Goal: Transaction & Acquisition: Purchase product/service

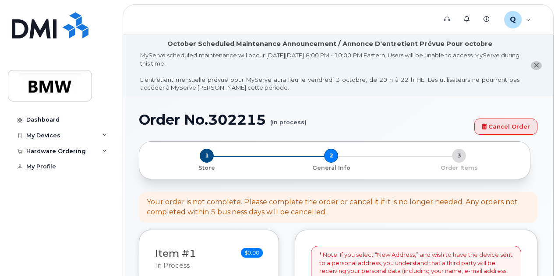
select select
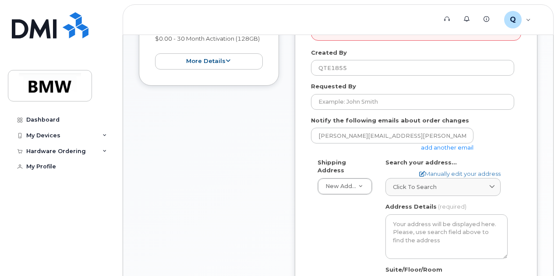
scroll to position [283, 0]
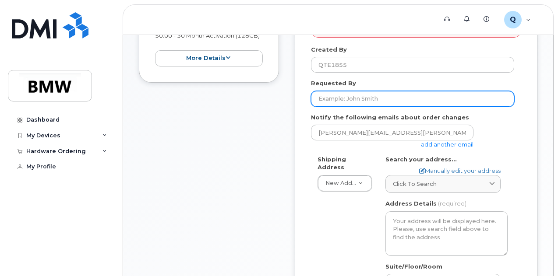
click at [333, 102] on input "Requested By" at bounding box center [412, 99] width 203 height 16
type input "Brandon Underwood"
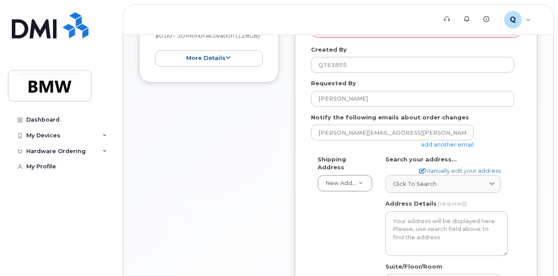
click at [434, 143] on link "add another email" at bounding box center [447, 144] width 53 height 7
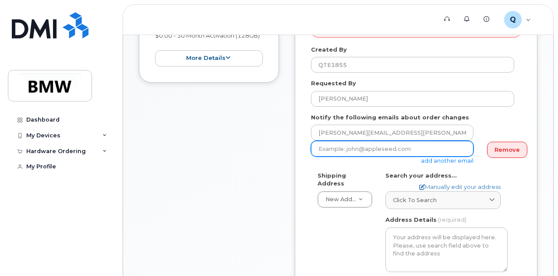
click at [435, 148] on input "email" at bounding box center [392, 149] width 162 height 16
drag, startPoint x: 345, startPoint y: 150, endPoint x: 289, endPoint y: 156, distance: 55.9
click at [289, 156] on div "Item #1 in process $0.00 New Activation Brandon Underwood iPhone 16e (Black) $0…" at bounding box center [338, 213] width 398 height 533
paste input "[PERSON_NAME][EMAIL_ADDRESS][PERSON_NAME][DOMAIN_NAME]"
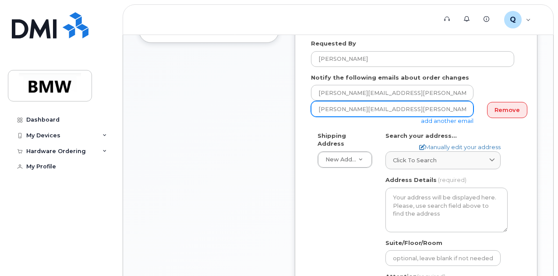
scroll to position [328, 0]
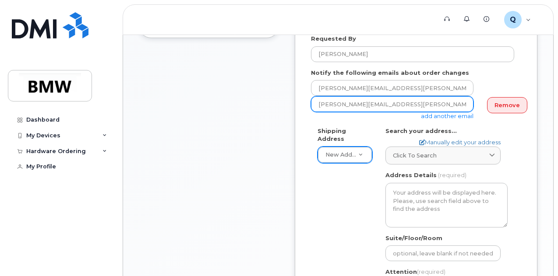
type input "[PERSON_NAME][EMAIL_ADDRESS][PERSON_NAME][DOMAIN_NAME]"
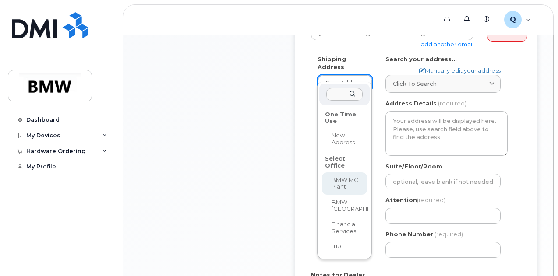
scroll to position [403, 0]
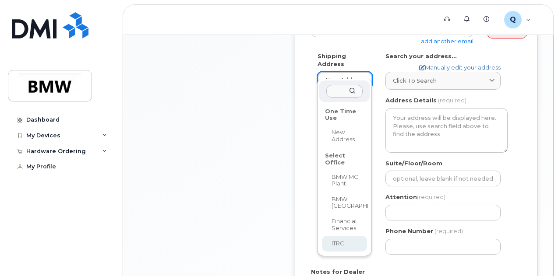
select select
type textarea "2 Research Dr GREENVILLE SC 29607-5257 UNITED STATES Greenville South Carolina …"
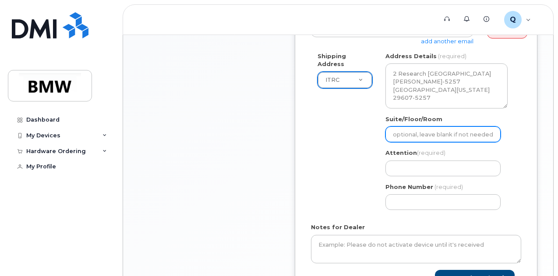
click at [419, 133] on input "Suite/Floor/Room" at bounding box center [442, 134] width 115 height 16
select select
type input "L"
select select
type input "Le"
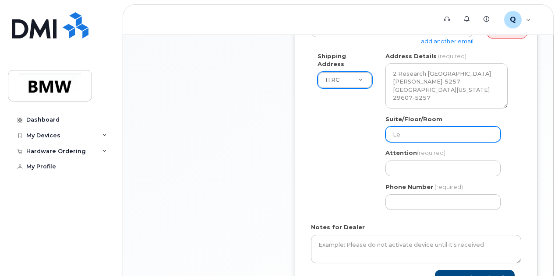
select select
type input "Lev"
select select
type input "Leve"
select select
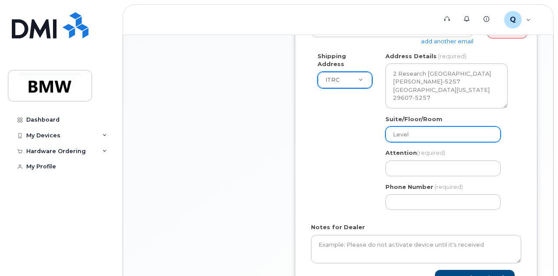
type input "Level"
select select
type input "Level E"
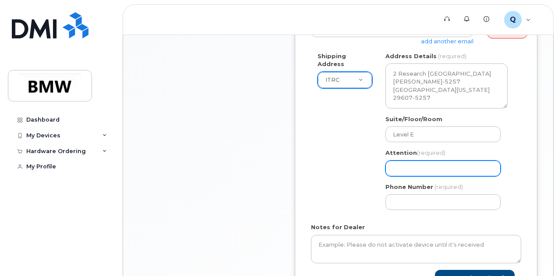
click at [464, 170] on input "Attention (required)" at bounding box center [442, 169] width 115 height 16
select select
type input "B"
select select
type input "Br"
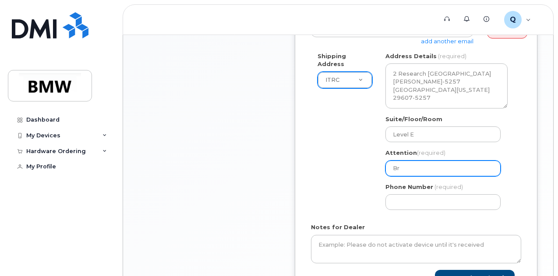
select select
type input "Bra"
select select
type input "Bran"
select select
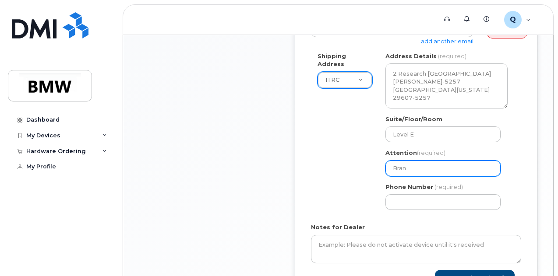
type input "Brand"
select select
type input "Brando"
select select
type input "Brandon"
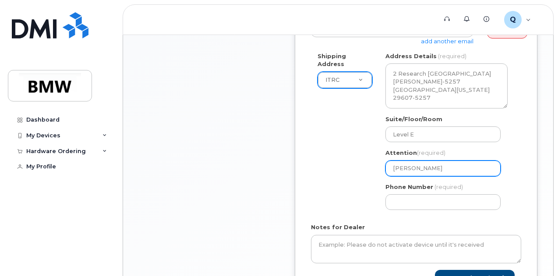
select select
type input "Brandon U"
select select
type input "Brandon Un"
select select
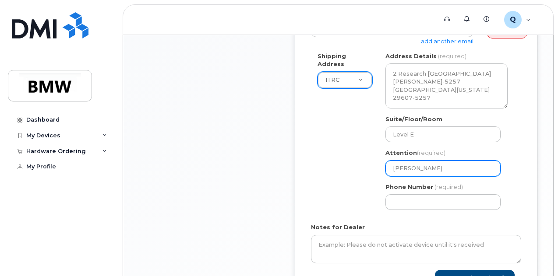
type input "Brandon Und"
select select
type input "Brandon Unde"
select select
type input "Brandon Under"
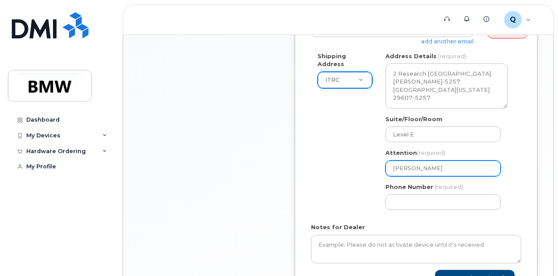
select select
type input "Brandon Underw"
select select
type input "Brandon Underwo"
select select
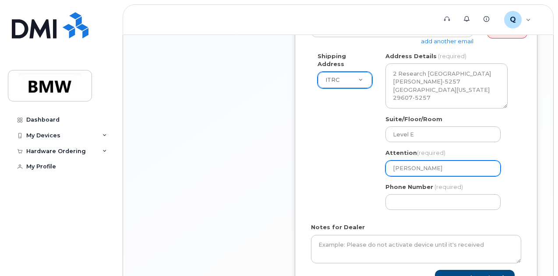
type input "Brandon Underwoo"
select select
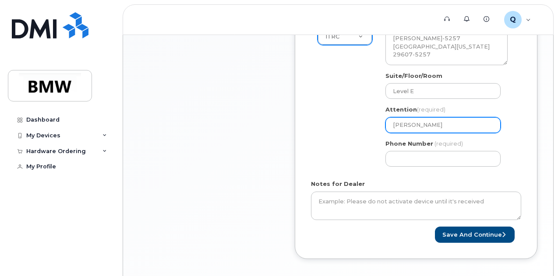
scroll to position [447, 0]
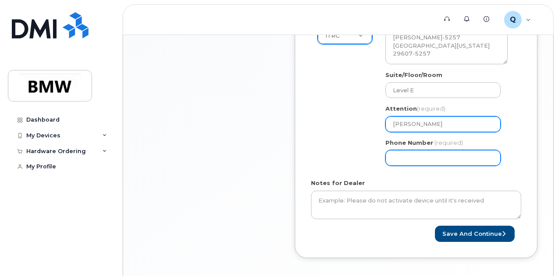
type input "Brandon Underwood"
click at [407, 154] on input "Phone Number" at bounding box center [442, 158] width 115 height 16
select select
click at [407, 154] on input "Phone Number" at bounding box center [442, 158] width 115 height 16
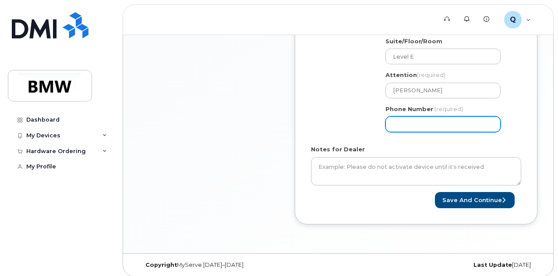
scroll to position [484, 0]
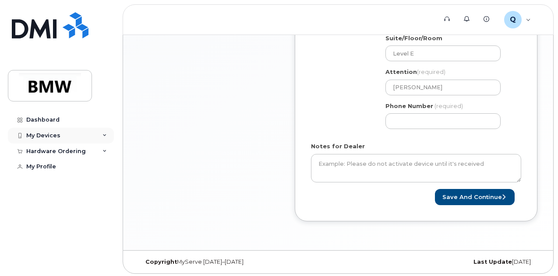
click at [78, 135] on div "My Devices" at bounding box center [61, 136] width 106 height 16
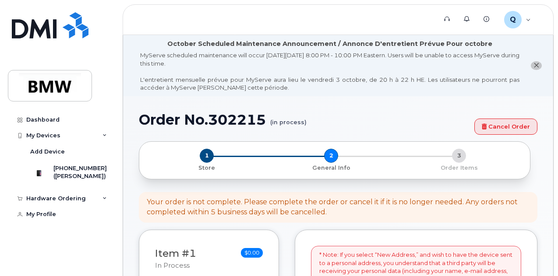
scroll to position [37, 0]
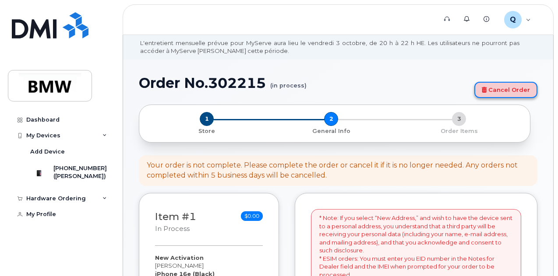
click at [504, 91] on link "Cancel Order" at bounding box center [505, 90] width 63 height 16
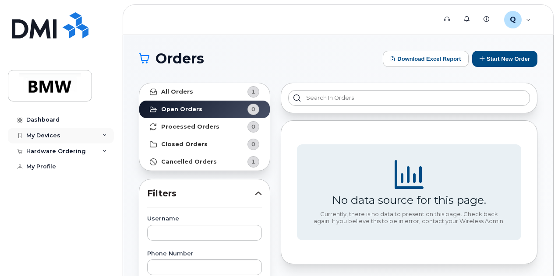
click at [97, 139] on div "My Devices" at bounding box center [61, 136] width 106 height 16
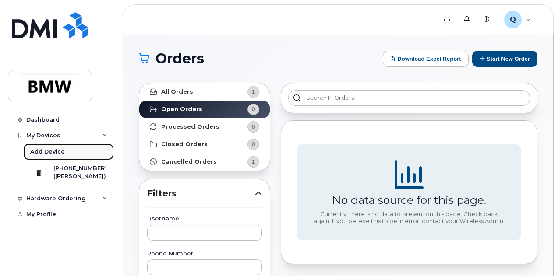
click at [91, 153] on link "Add Device" at bounding box center [68, 152] width 91 height 17
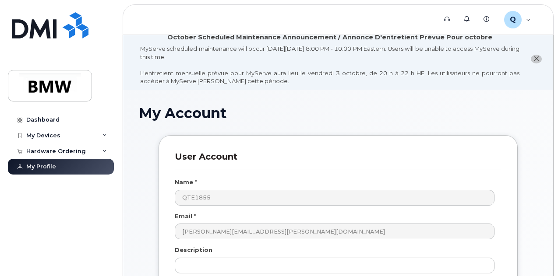
scroll to position [8, 0]
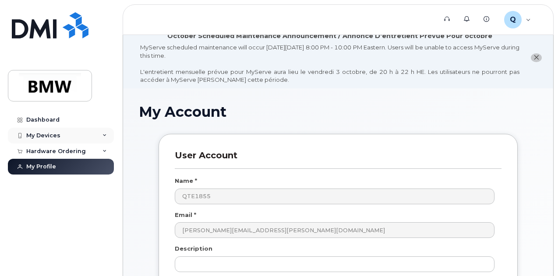
click at [81, 133] on div "My Devices" at bounding box center [61, 136] width 106 height 16
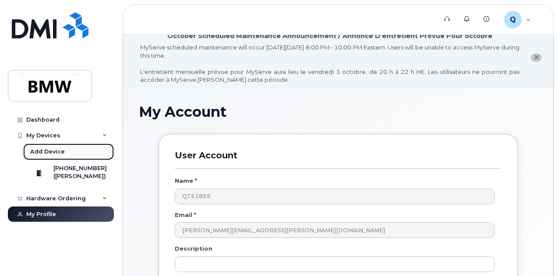
click at [70, 151] on link "Add Device" at bounding box center [68, 152] width 91 height 17
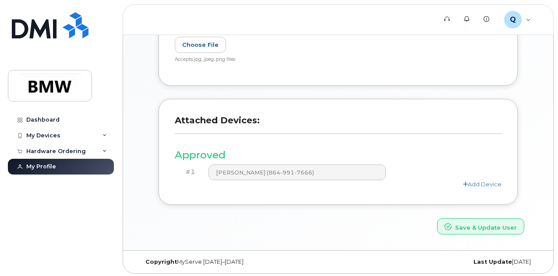
scroll to position [303, 0]
click at [471, 184] on link "Add Device" at bounding box center [482, 184] width 39 height 7
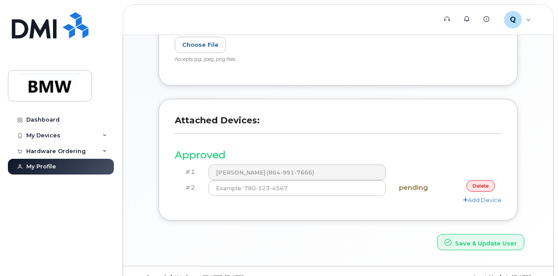
click at [474, 186] on link "delete" at bounding box center [480, 185] width 28 height 11
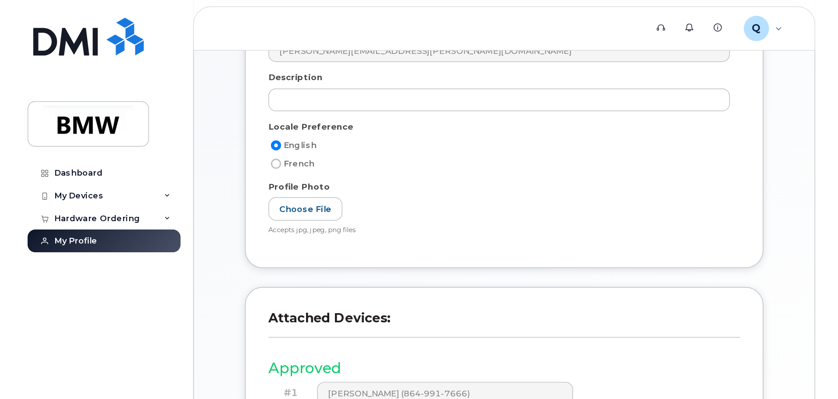
scroll to position [0, 0]
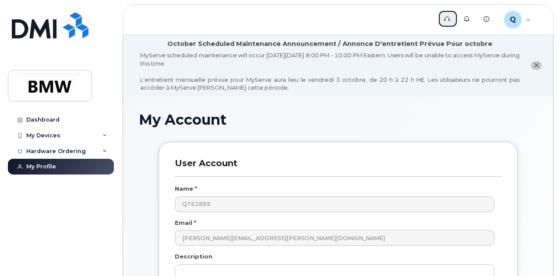
click at [449, 18] on icon at bounding box center [447, 19] width 6 height 6
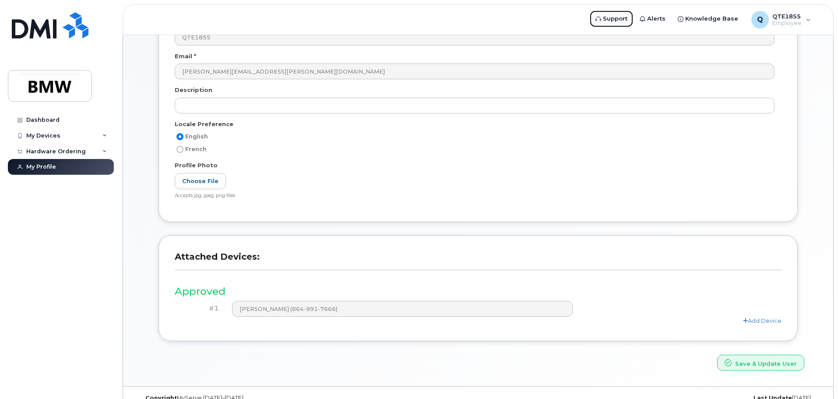
scroll to position [166, 0]
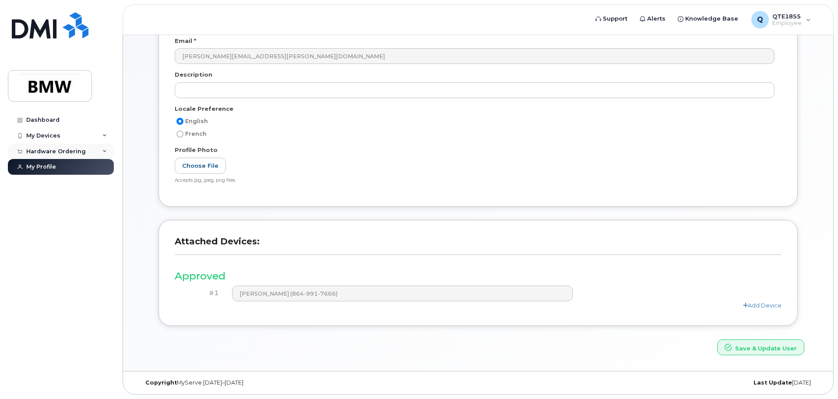
click at [100, 149] on div "Hardware Ordering" at bounding box center [61, 152] width 106 height 16
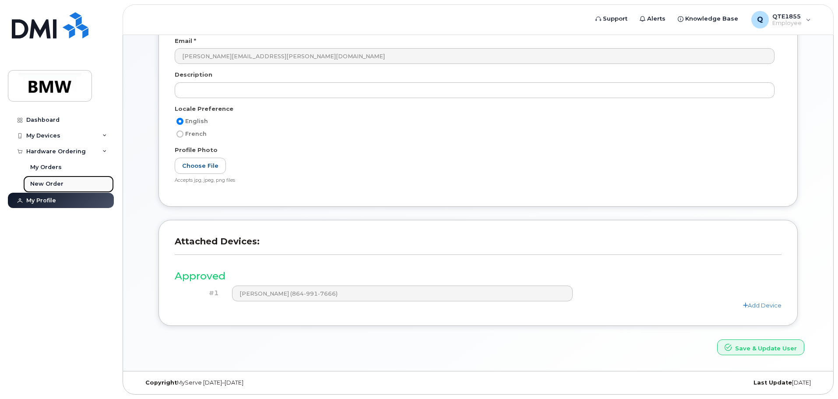
click at [81, 180] on link "New Order" at bounding box center [68, 184] width 91 height 17
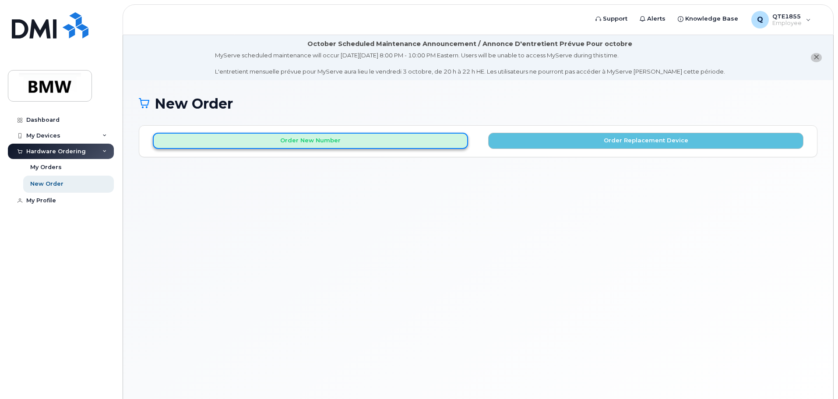
click at [343, 143] on button "Order New Number" at bounding box center [310, 141] width 315 height 16
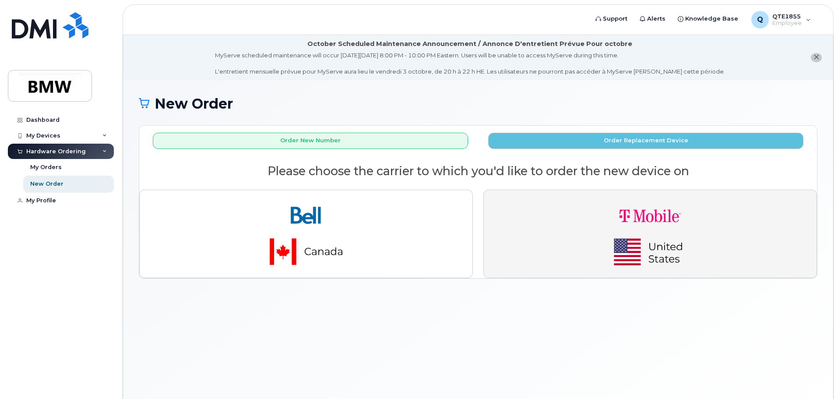
click at [679, 239] on img "button" at bounding box center [650, 234] width 123 height 74
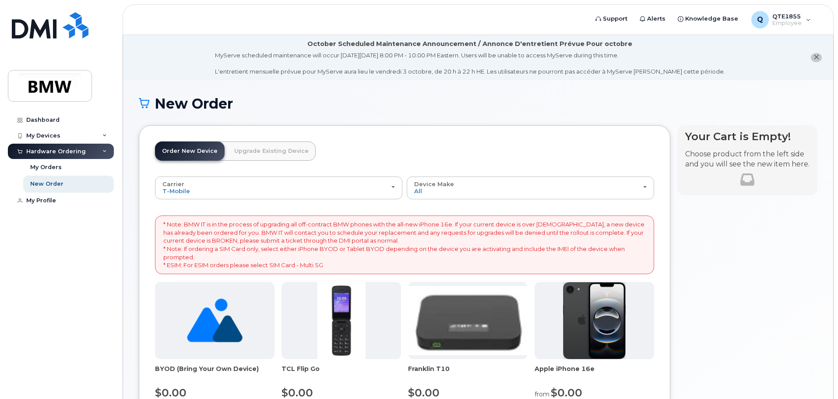
scroll to position [131, 0]
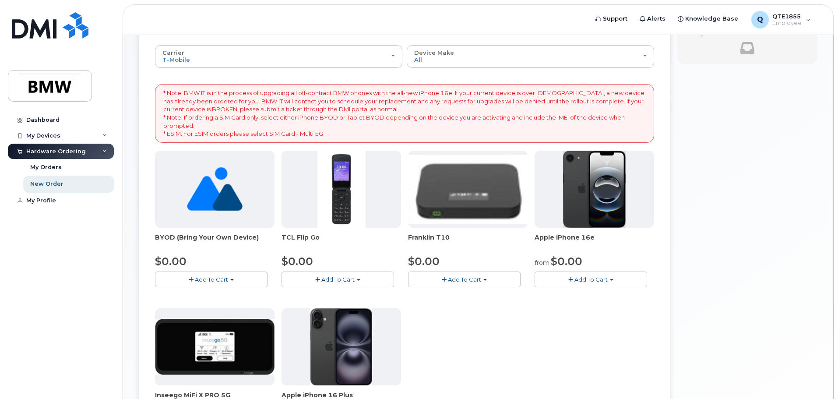
click at [629, 172] on div at bounding box center [593, 189] width 119 height 77
click at [585, 185] on img at bounding box center [594, 189] width 63 height 77
click at [583, 277] on span "Add To Cart" at bounding box center [590, 279] width 33 height 7
click at [608, 295] on link "$0.00 - 30 Month Activation (128GB)" at bounding box center [600, 295] width 126 height 11
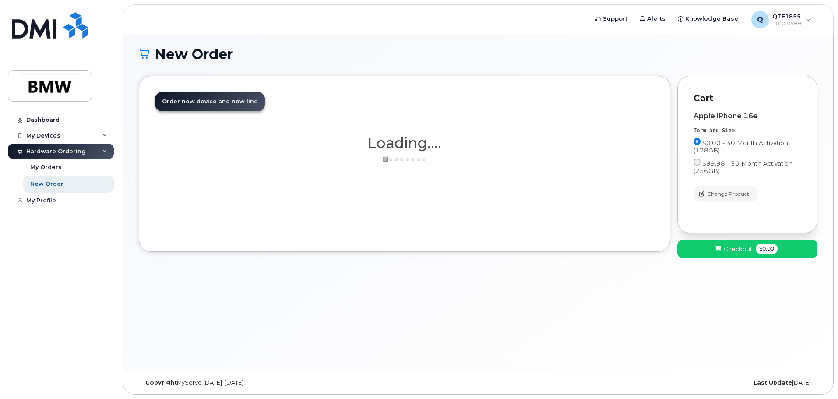
scroll to position [49, 0]
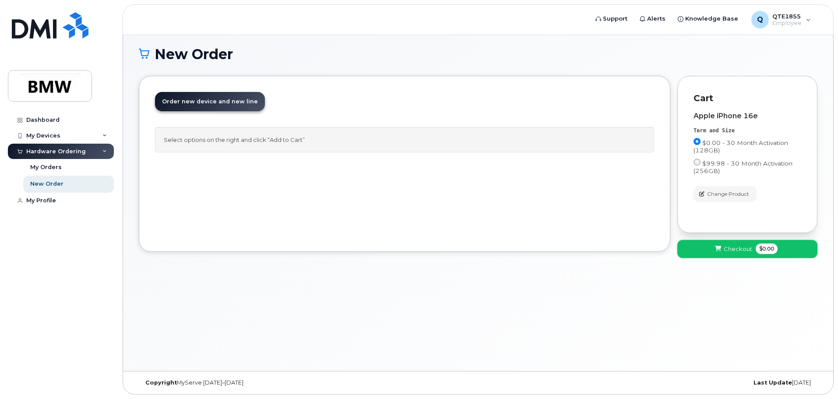
click at [737, 246] on span "Checkout" at bounding box center [738, 249] width 28 height 8
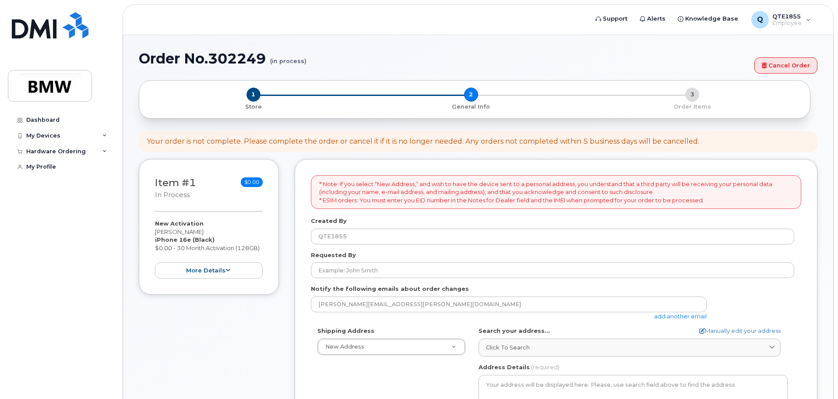
select select
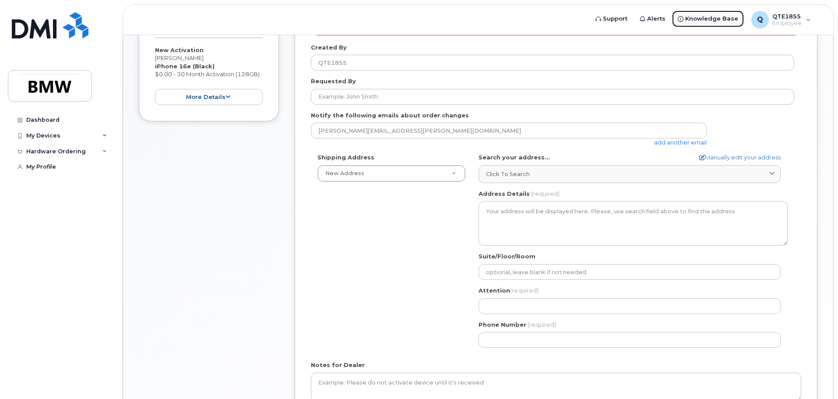
scroll to position [219, 0]
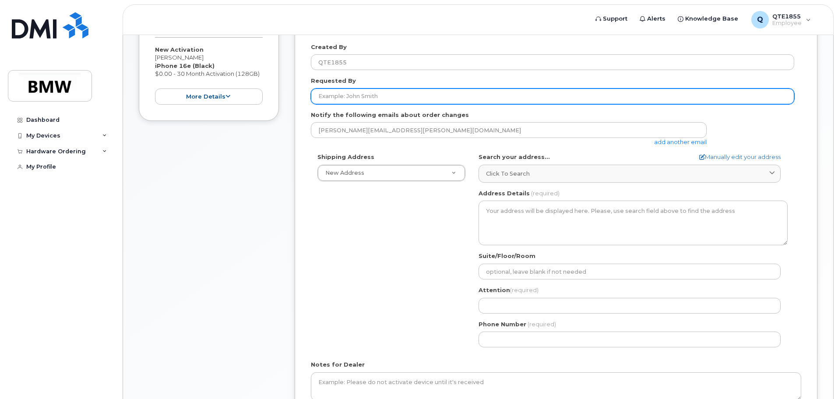
click at [398, 95] on input "Requested By" at bounding box center [552, 96] width 483 height 16
type input "Brandon Underwood"
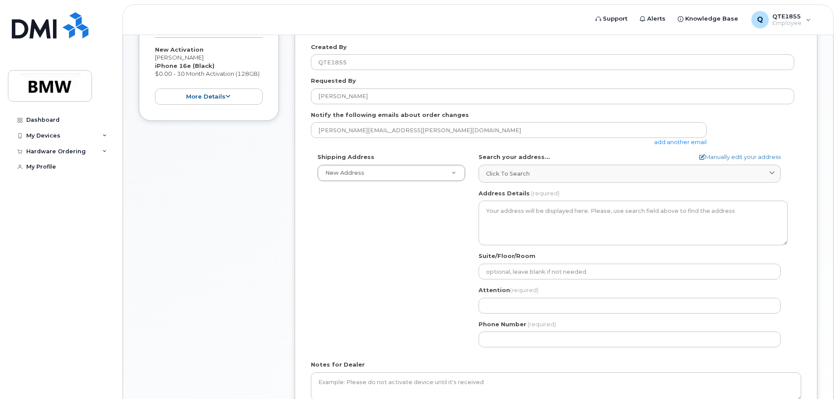
click at [695, 143] on link "add another email" at bounding box center [680, 141] width 53 height 7
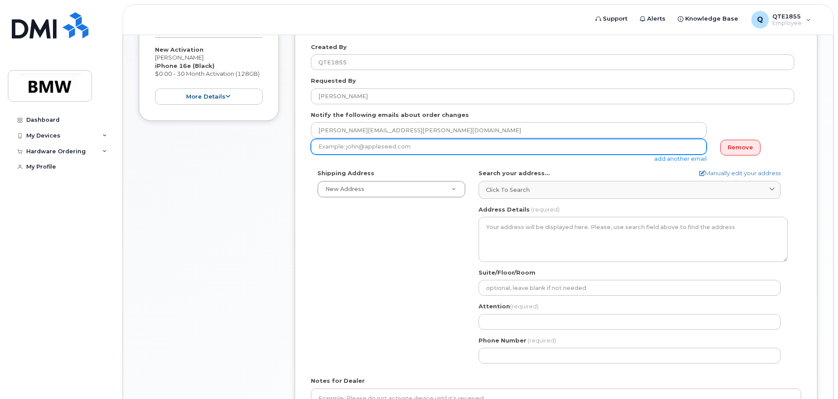
click at [490, 152] on input "email" at bounding box center [509, 147] width 396 height 16
click at [429, 146] on input "email" at bounding box center [509, 147] width 396 height 16
paste input "Sabrina.A.Barthel@partner.bmwgroup.com"
type input "Sabrina.A.Barthel@partner.bmwgroup.com"
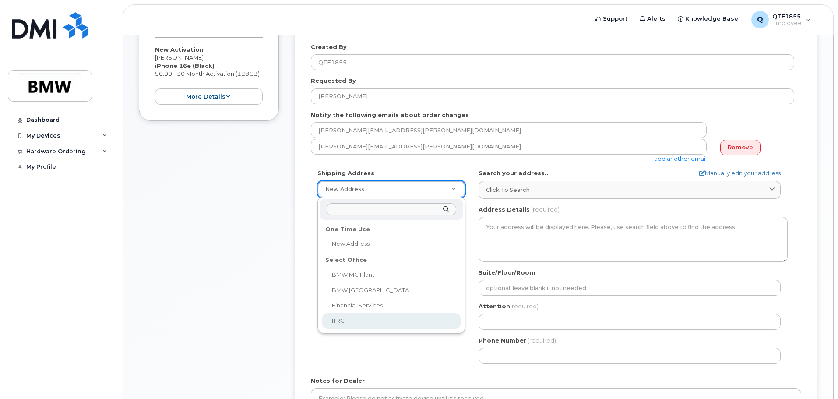
select select
type textarea "2 Research Dr GREENVILLE SC 29607-5257 UNITED STATES Greenville South Carolina …"
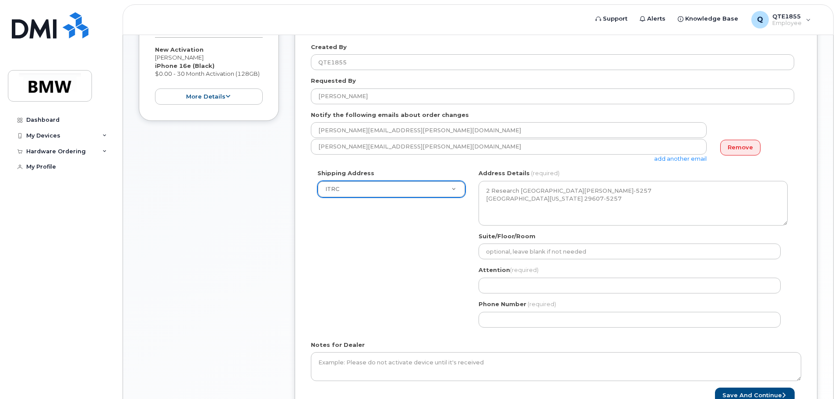
scroll to position [296, 0]
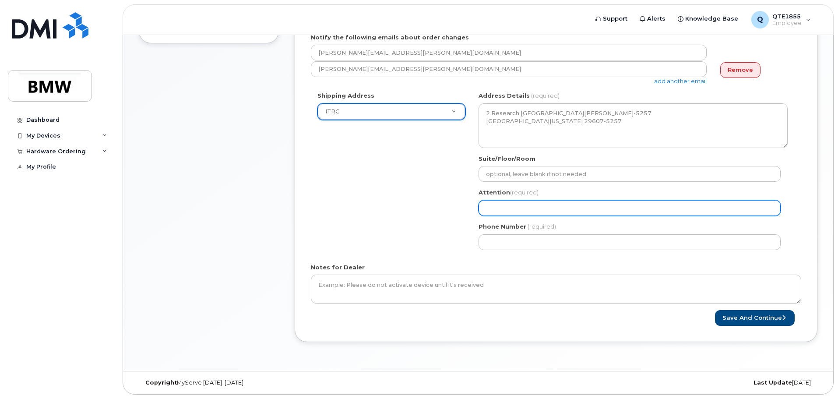
click at [515, 210] on input "Attention (required)" at bounding box center [629, 208] width 302 height 16
select select
type input "S"
select select
type input "Sa"
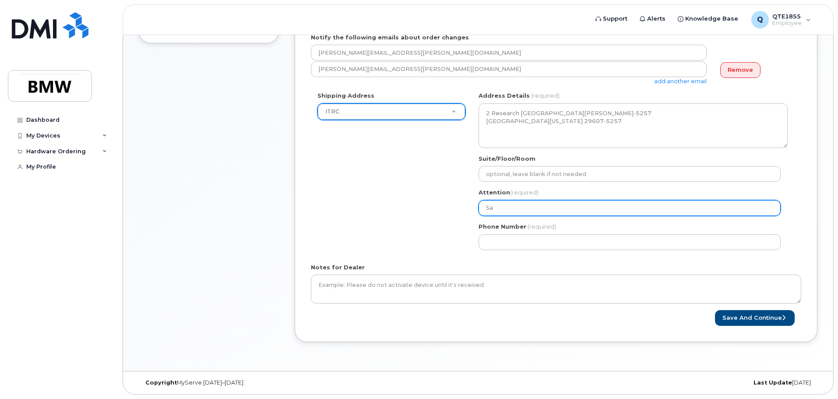
select select
type input "Sab"
select select
type input "Sabr"
select select
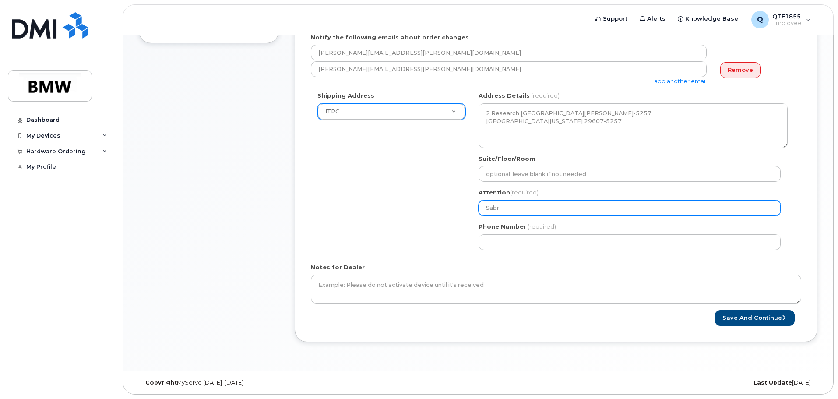
type input "Sabri"
select select
type input "Sabrin"
select select
type input "[PERSON_NAME]"
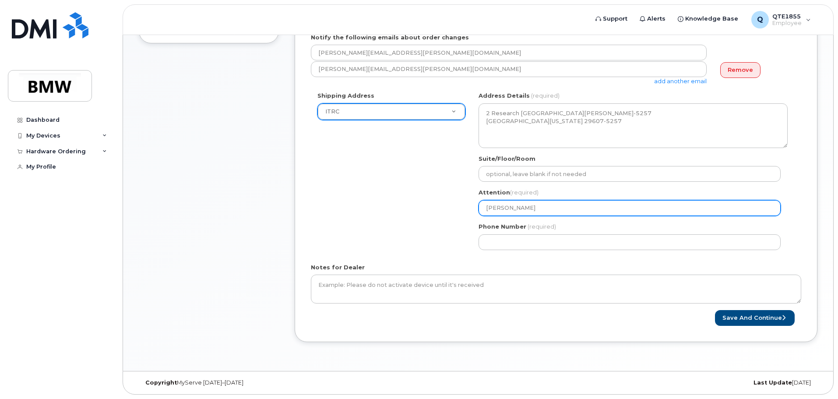
select select
type input "[PERSON_NAME]"
select select
type input "[PERSON_NAME]"
select select
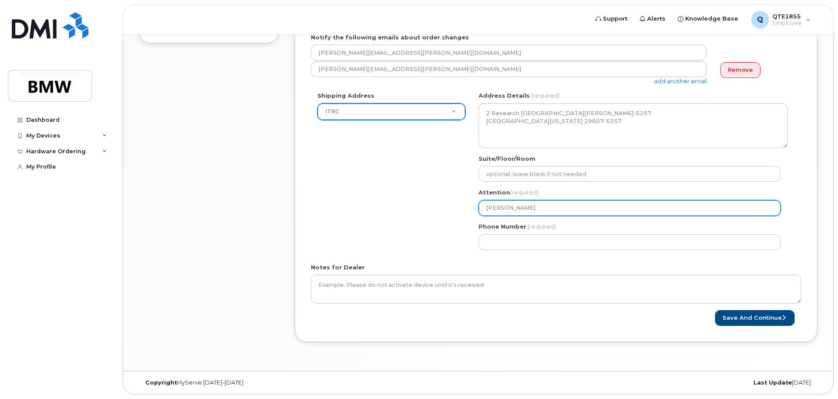
type input "[PERSON_NAME]"
select select
type input "[PERSON_NAME]"
select select
type input "[PERSON_NAME]"
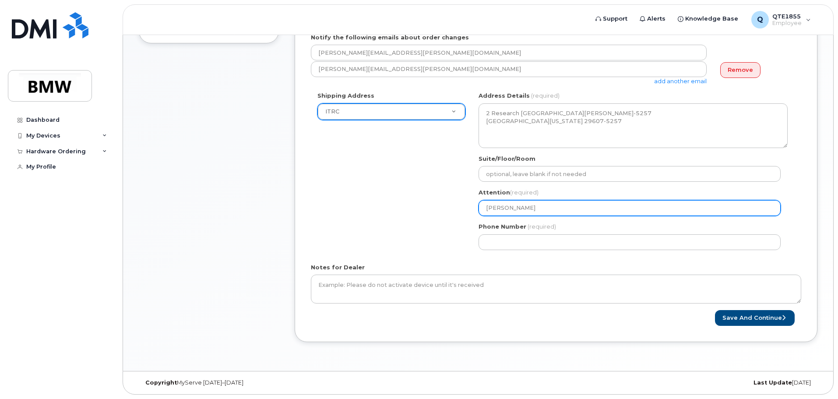
select select
type input "[PERSON_NAME]"
select select
type input "[PERSON_NAME]"
select select
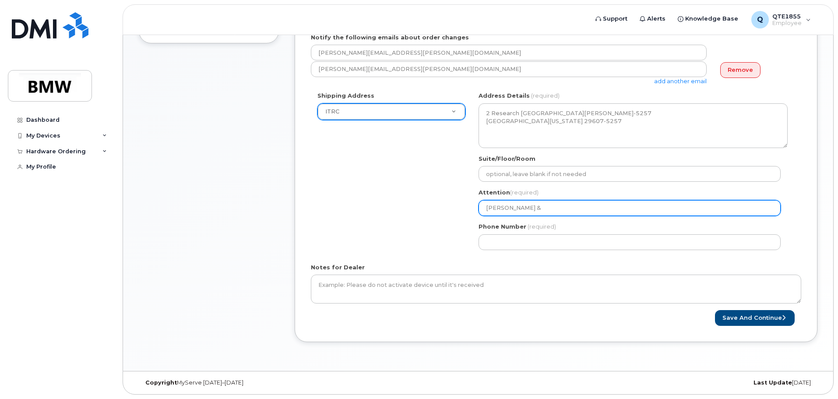
type input "[PERSON_NAME] &"
select select
type input "[PERSON_NAME] & B"
select select
type input "[PERSON_NAME] & Br"
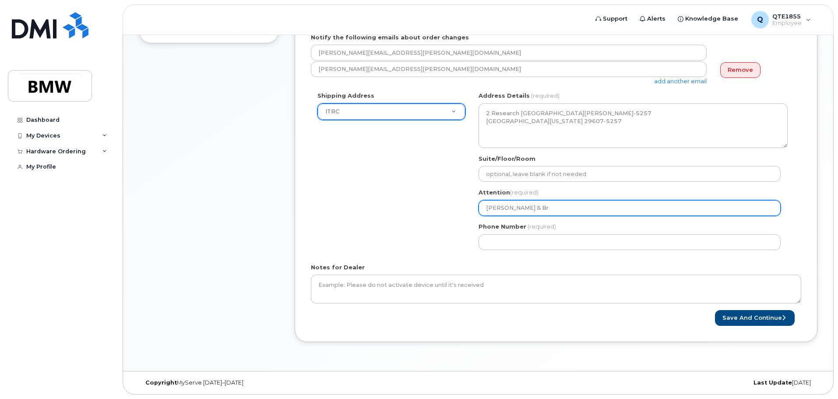
select select
type input "[PERSON_NAME] & Bra"
select select
type input "[PERSON_NAME] & Bran"
select select
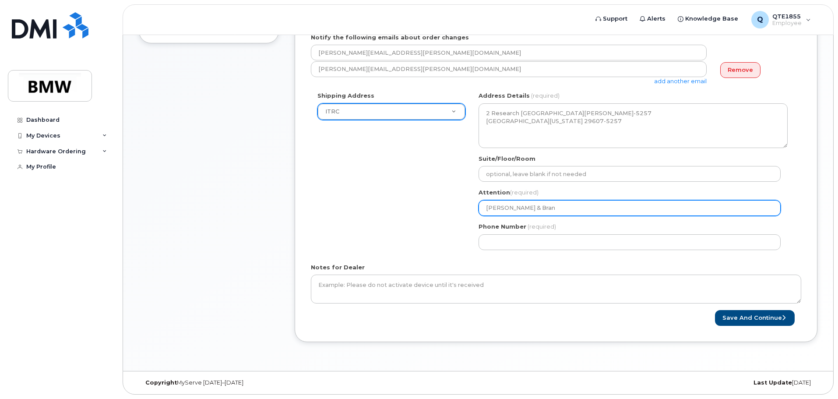
type input "[PERSON_NAME] & Brand"
select select
type input "[PERSON_NAME] & [PERSON_NAME]"
select select
type input "[PERSON_NAME] & [PERSON_NAME]"
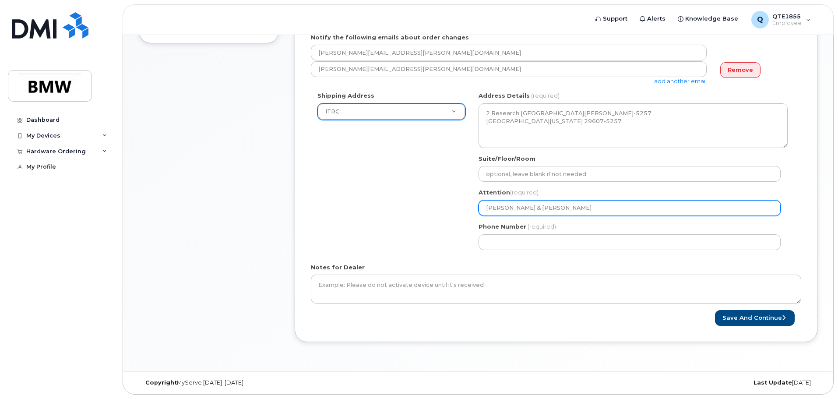
select select
type input "[PERSON_NAME] & [PERSON_NAME]"
select select
type input "[PERSON_NAME] & [PERSON_NAME]"
select select
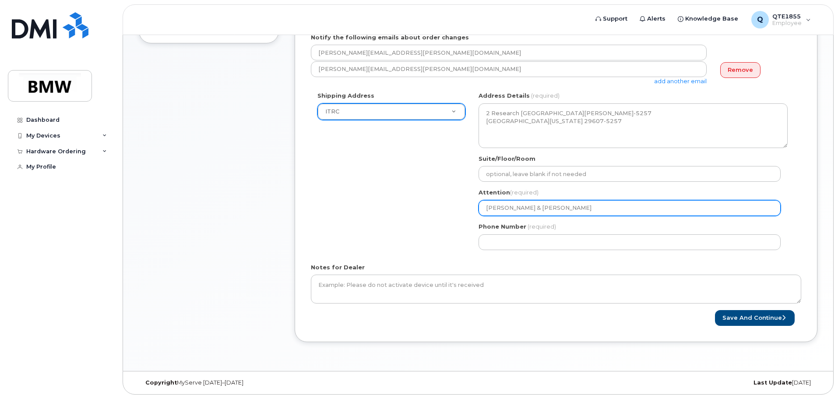
type input "[PERSON_NAME] & [PERSON_NAME]"
select select
type input "[PERSON_NAME] & [PERSON_NAME]"
select select
type input "[PERSON_NAME] & [PERSON_NAME]"
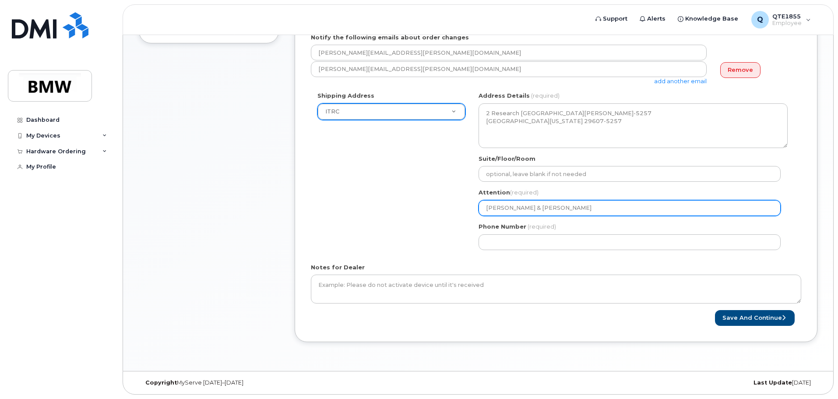
select select
type input "[PERSON_NAME] & [PERSON_NAME]"
select select
type input "[PERSON_NAME] & [PERSON_NAME]"
select select
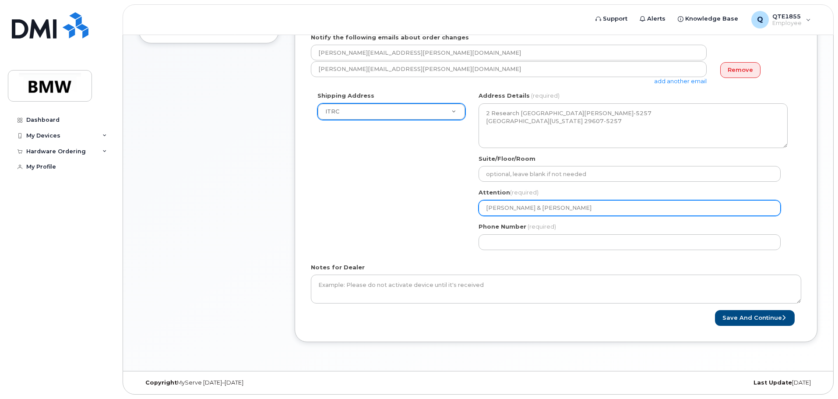
type input "[PERSON_NAME] & [PERSON_NAME]"
select select
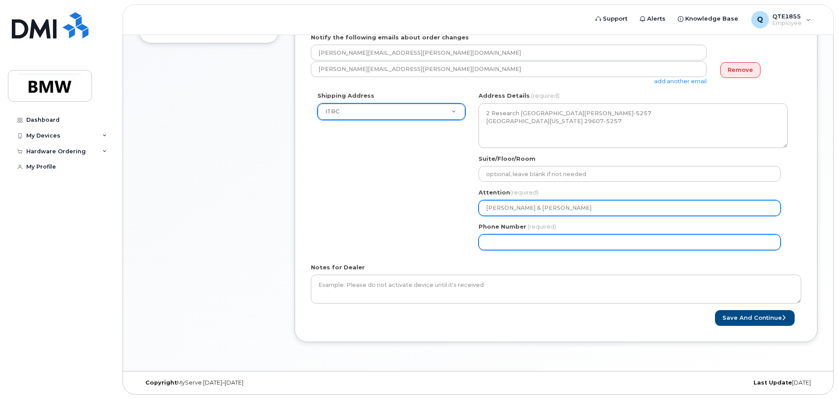
type input "[PERSON_NAME] & [PERSON_NAME]"
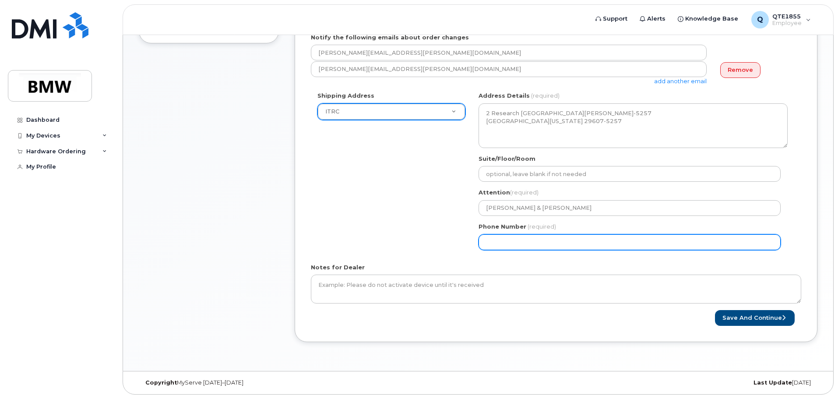
click at [539, 244] on input "Phone Number" at bounding box center [629, 242] width 302 height 16
select select
type input "3"
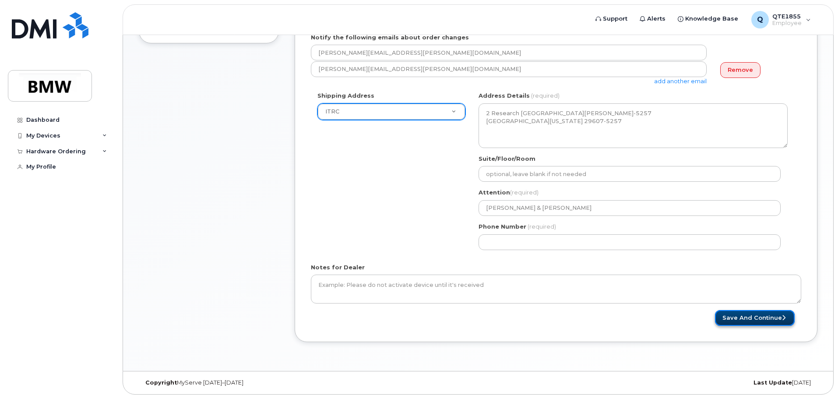
click at [771, 320] on button "Save and Continue" at bounding box center [755, 318] width 80 height 16
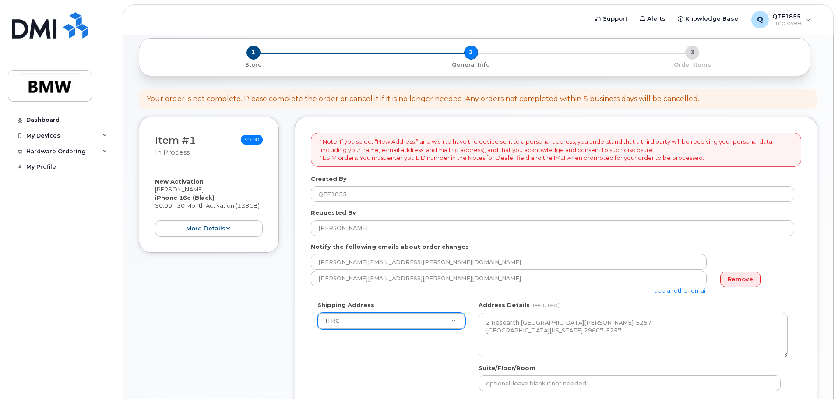
scroll to position [88, 0]
click at [246, 228] on button "more details" at bounding box center [209, 228] width 108 height 16
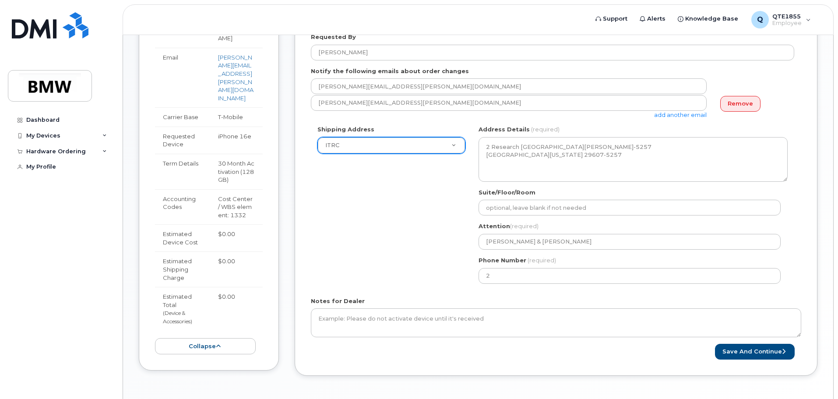
scroll to position [296, 0]
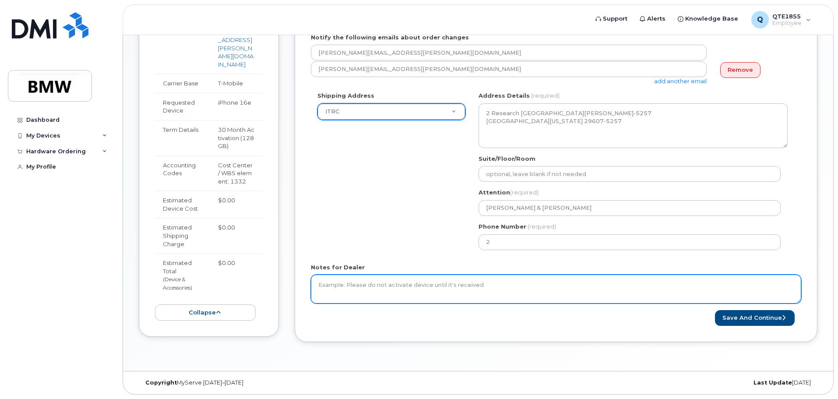
click at [561, 293] on textarea "Notes for Dealer" at bounding box center [556, 288] width 490 height 29
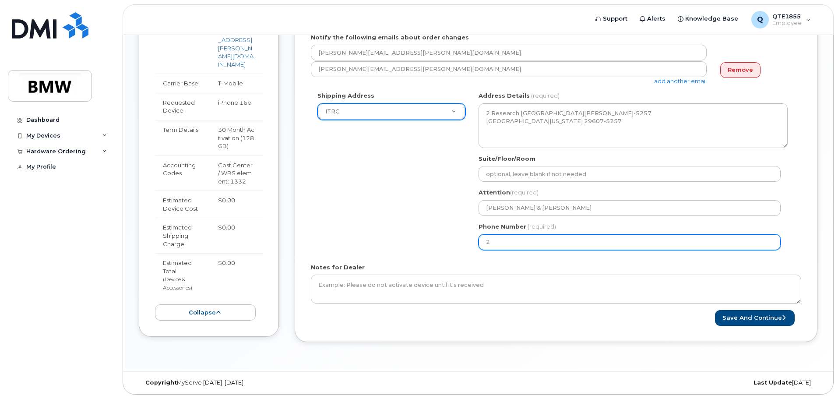
click at [563, 240] on input "2" at bounding box center [629, 242] width 302 height 16
click at [561, 240] on input "2" at bounding box center [629, 242] width 302 height 16
type input "8643821341"
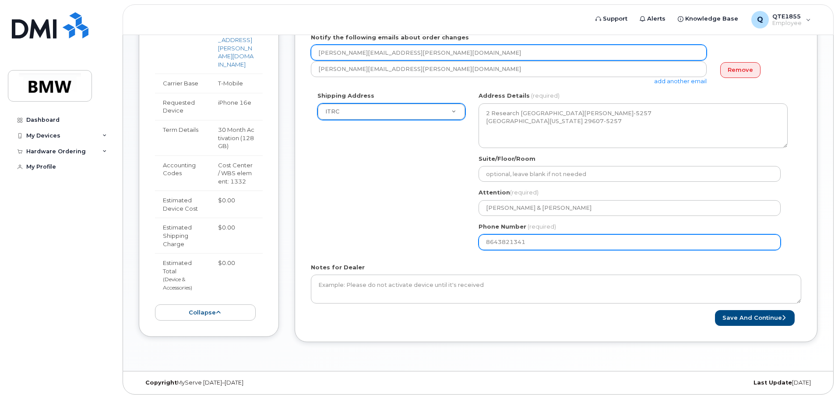
type input "j.brandon.underwood@gmail.com"
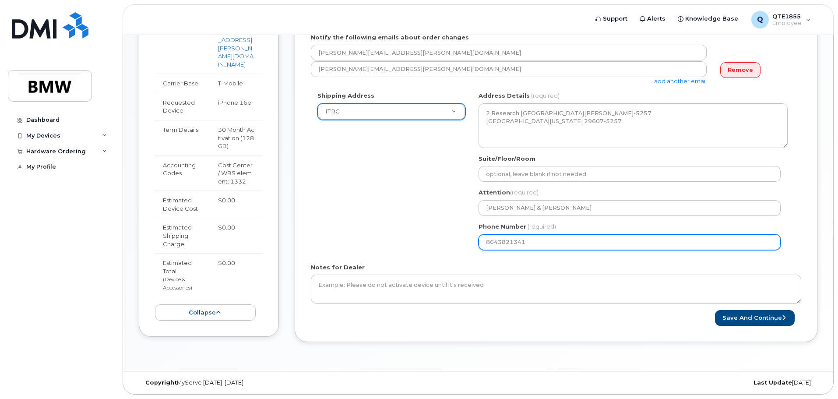
drag, startPoint x: 541, startPoint y: 243, endPoint x: 429, endPoint y: 247, distance: 113.0
click at [429, 247] on div "Shipping Address ITRC New Address BMW MC Plant BMW North America Financial Serv…" at bounding box center [552, 173] width 483 height 165
select select
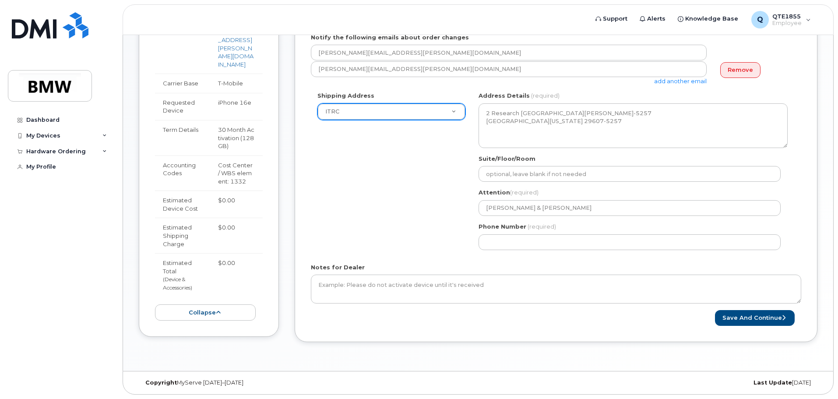
drag, startPoint x: 134, startPoint y: 4, endPoint x: 435, endPoint y: 7, distance: 300.7
click at [435, 7] on header "Support Alerts Knowledge Base Q QTE1855 Employee English Français Sign out" at bounding box center [478, 19] width 711 height 31
click at [93, 133] on div "My Devices" at bounding box center [61, 136] width 106 height 16
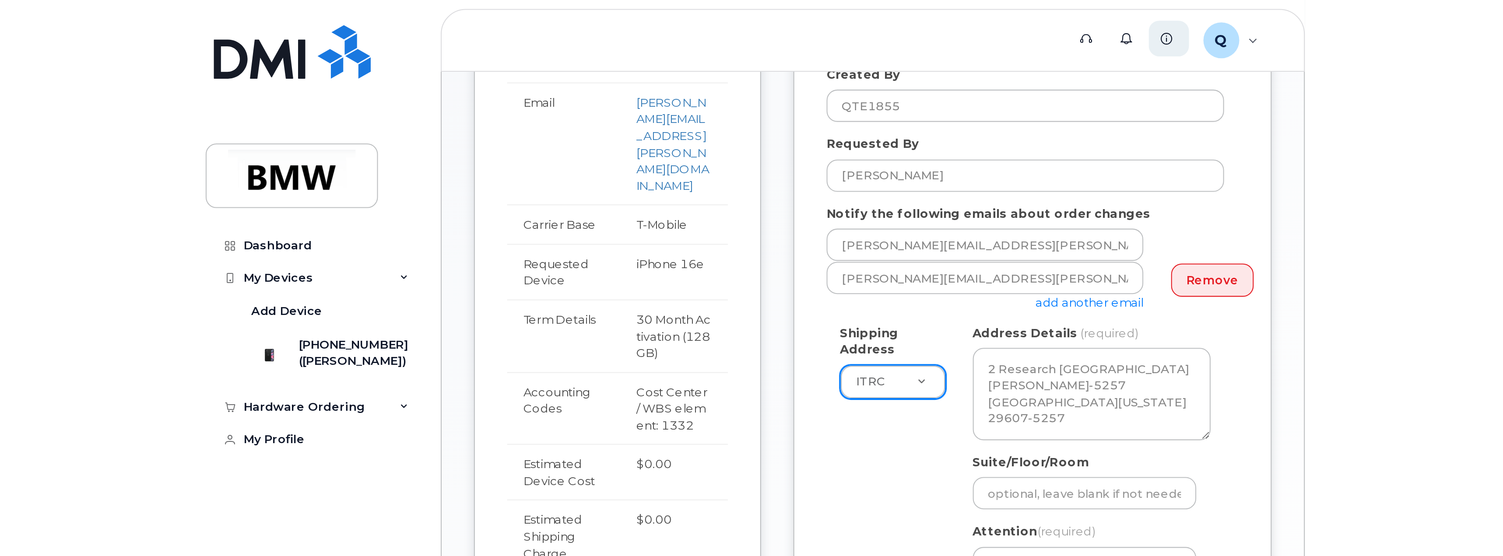
scroll to position [131, 0]
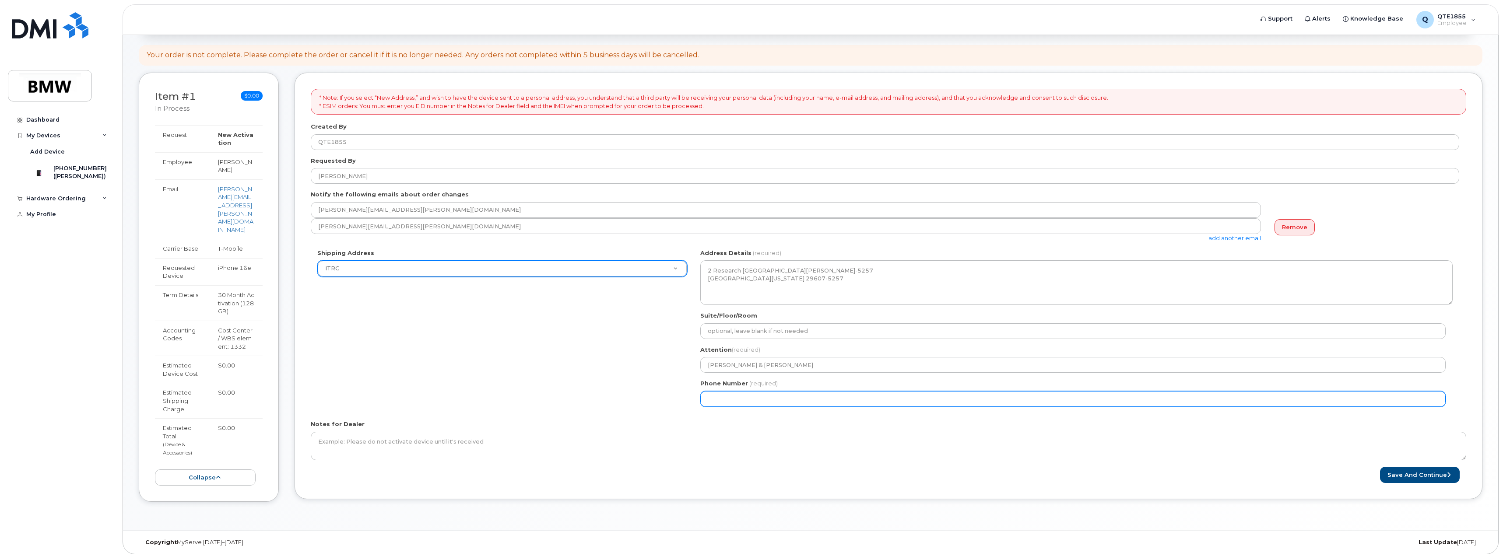
click at [774, 398] on input "Phone Number" at bounding box center [1072, 399] width 745 height 16
type input "864"
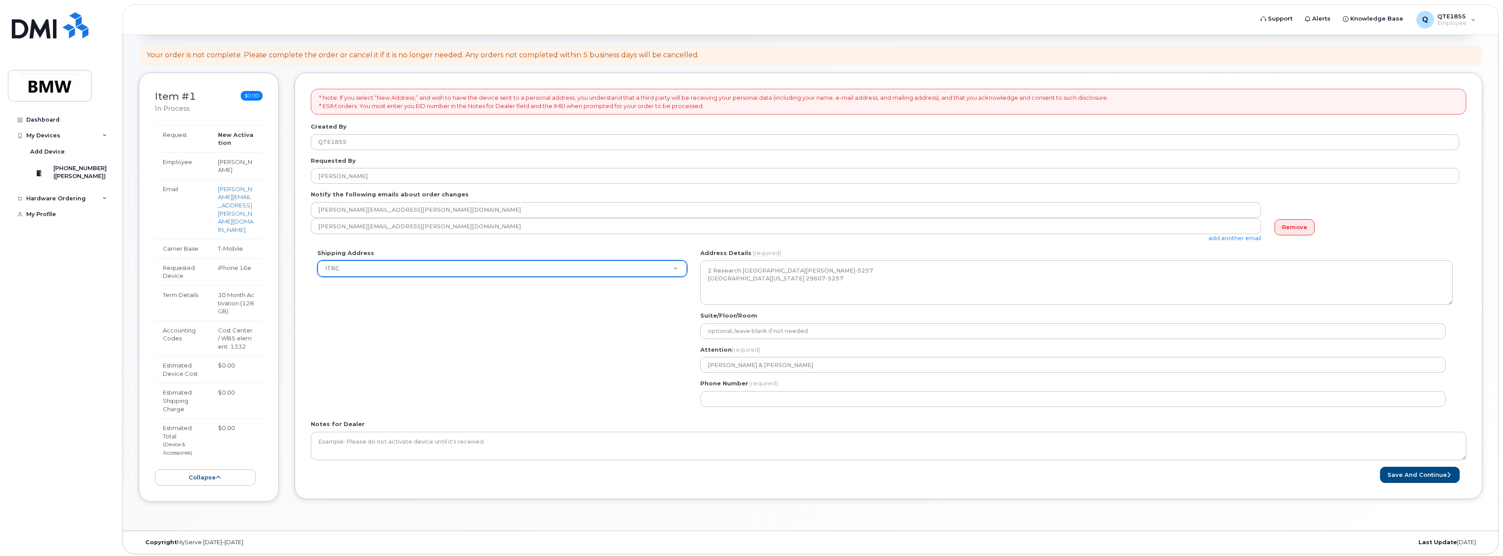
click at [837, 398] on div "Notes for Dealer" at bounding box center [889, 440] width 1156 height 40
click at [837, 398] on button "Save and Continue" at bounding box center [1420, 475] width 80 height 16
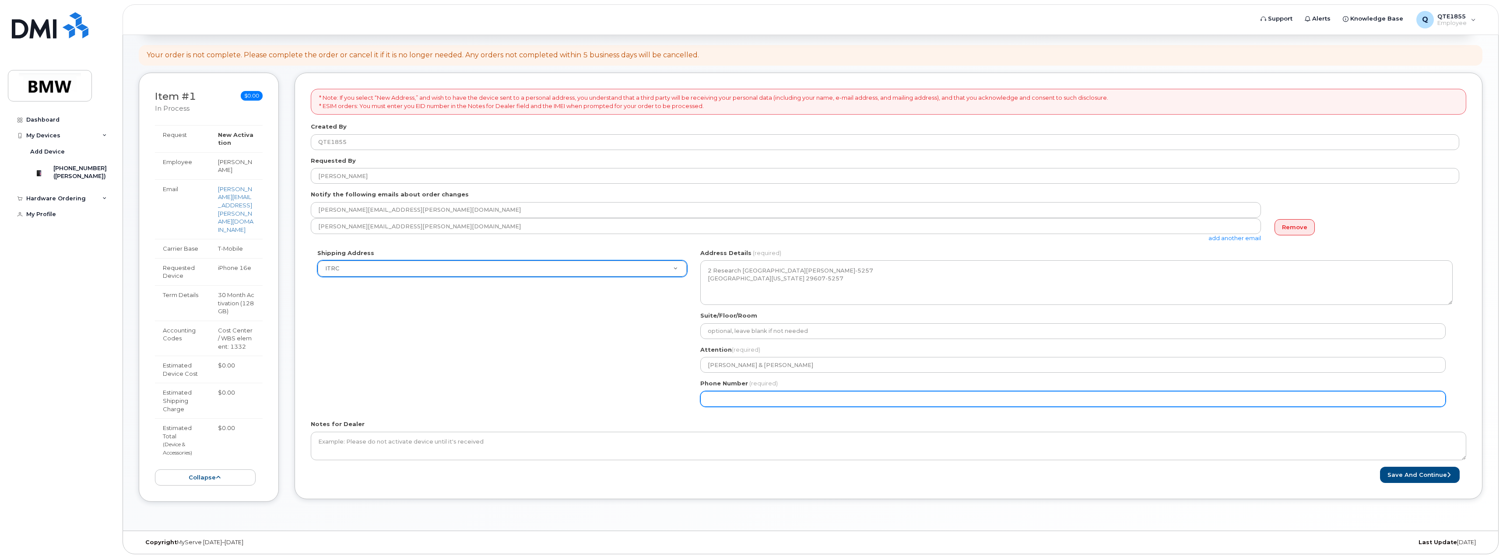
click at [702, 398] on input "Phone Number" at bounding box center [1072, 399] width 745 height 16
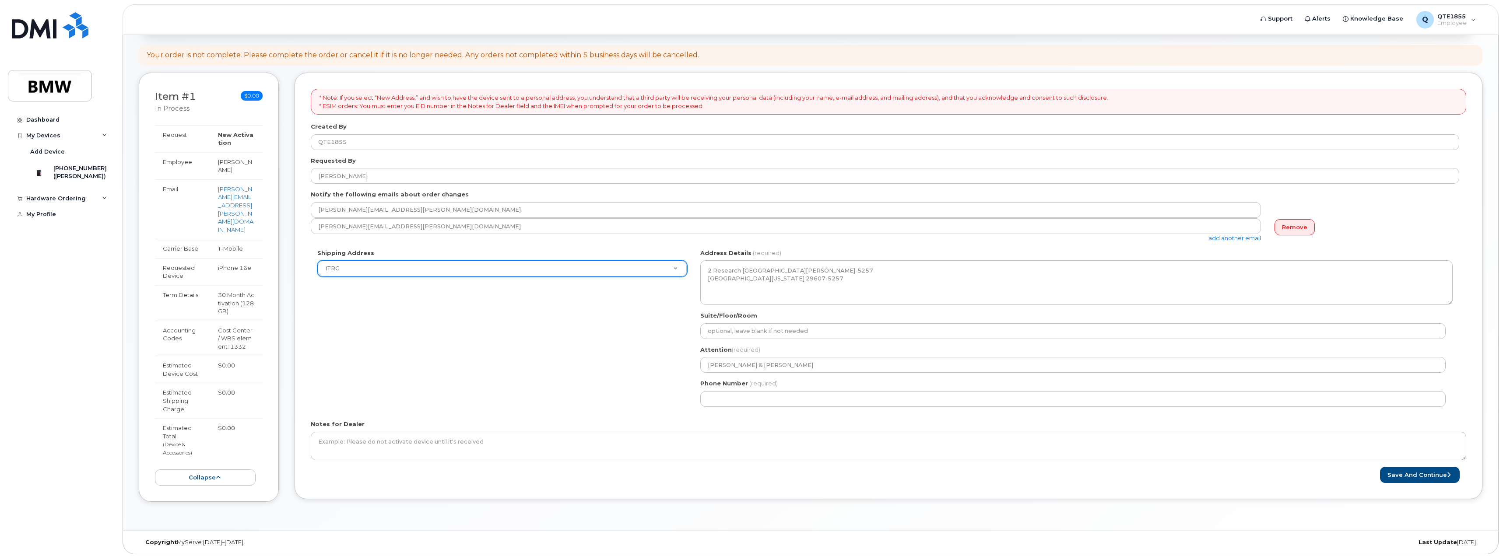
click at [837, 398] on div "Notes for Dealer" at bounding box center [889, 440] width 1156 height 40
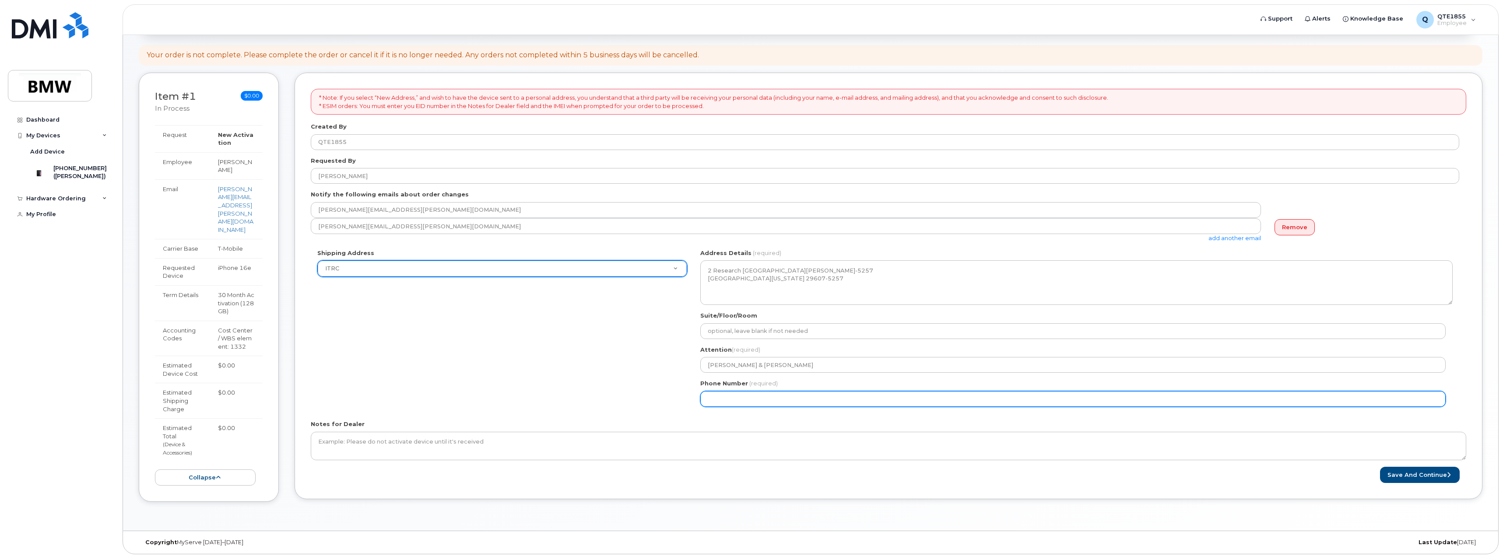
click at [837, 398] on input "Phone Number" at bounding box center [1072, 399] width 745 height 16
click at [705, 398] on input "Phone Number" at bounding box center [1072, 399] width 745 height 16
select select
type input "8649917666"
select select
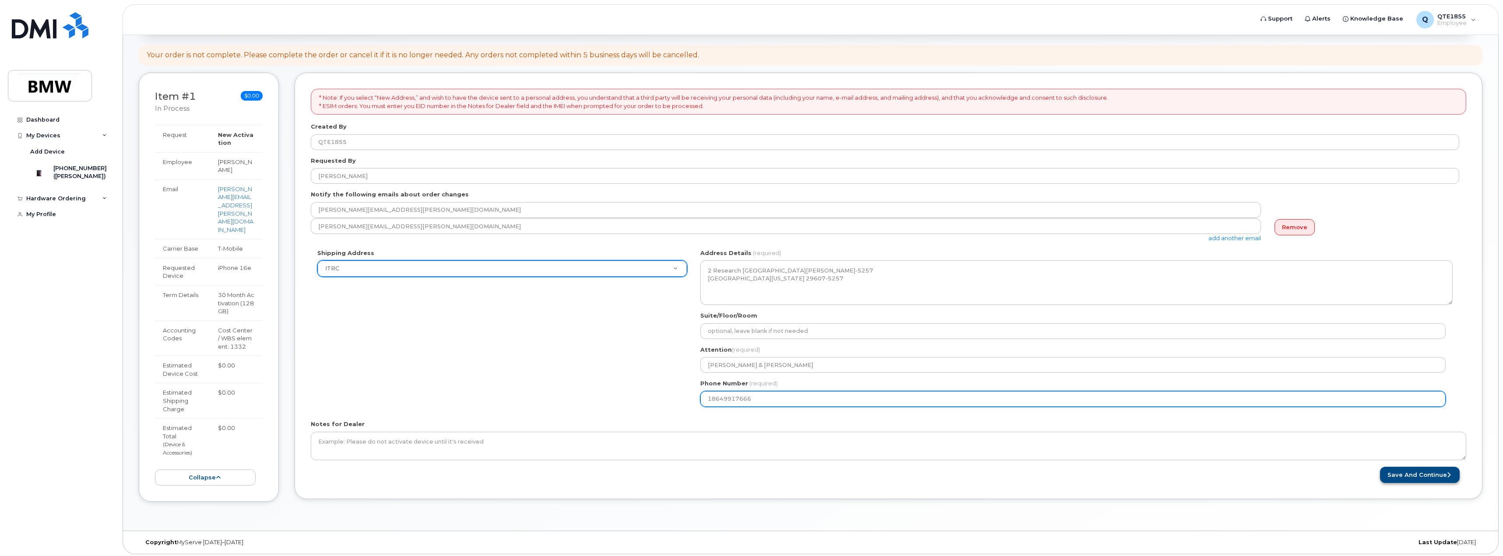
type input "18649917666"
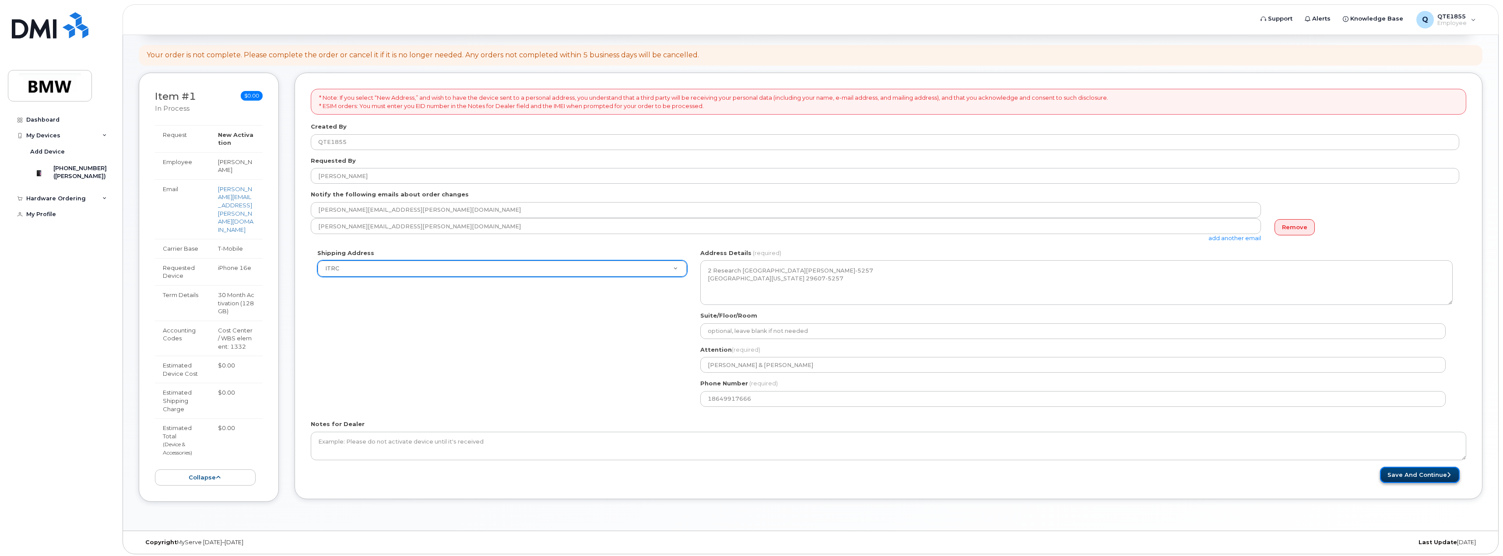
click at [837, 398] on button "Save and Continue" at bounding box center [1420, 475] width 80 height 16
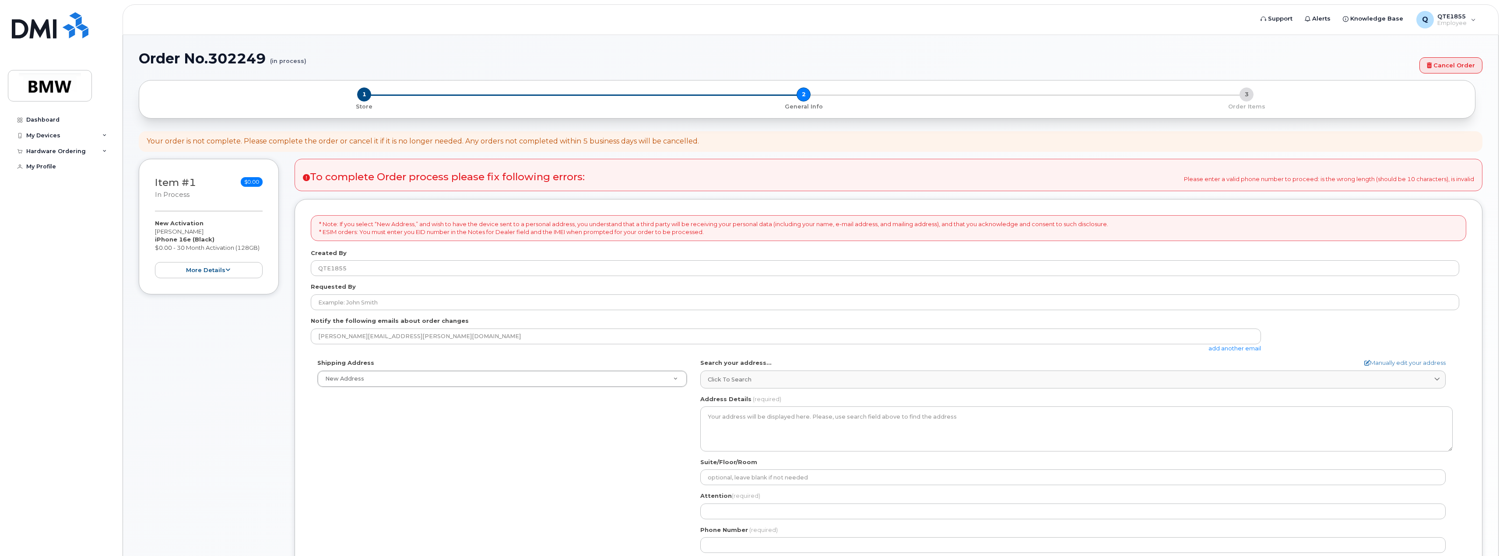
select select
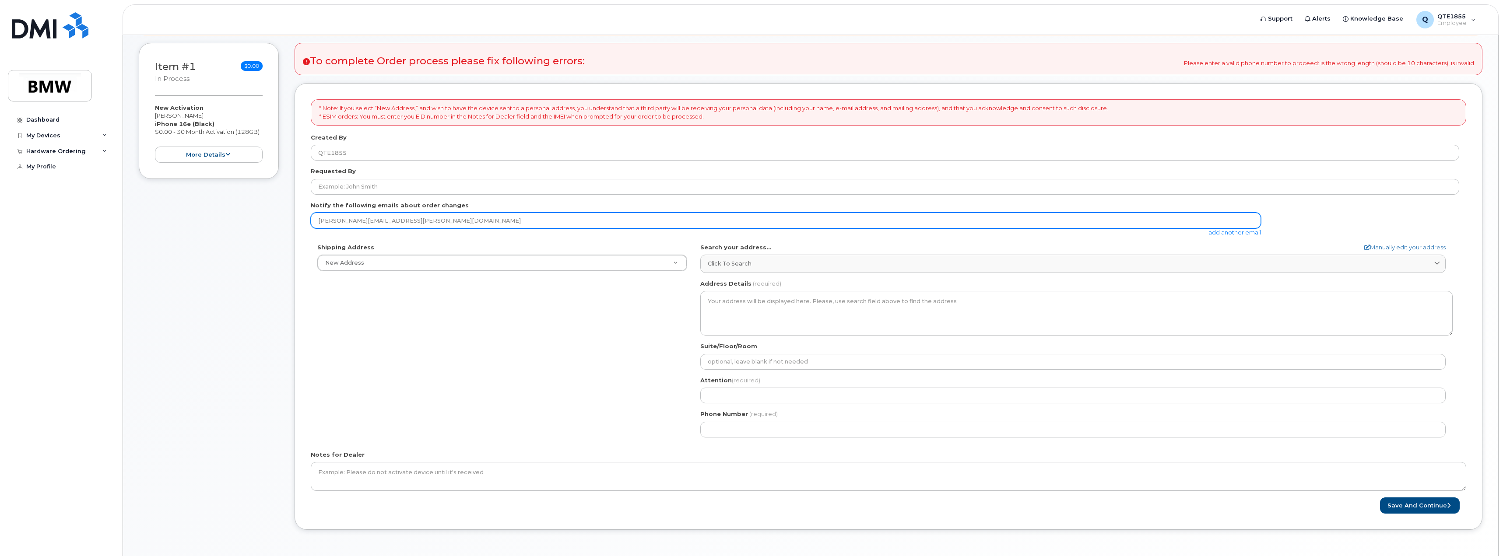
scroll to position [191, 0]
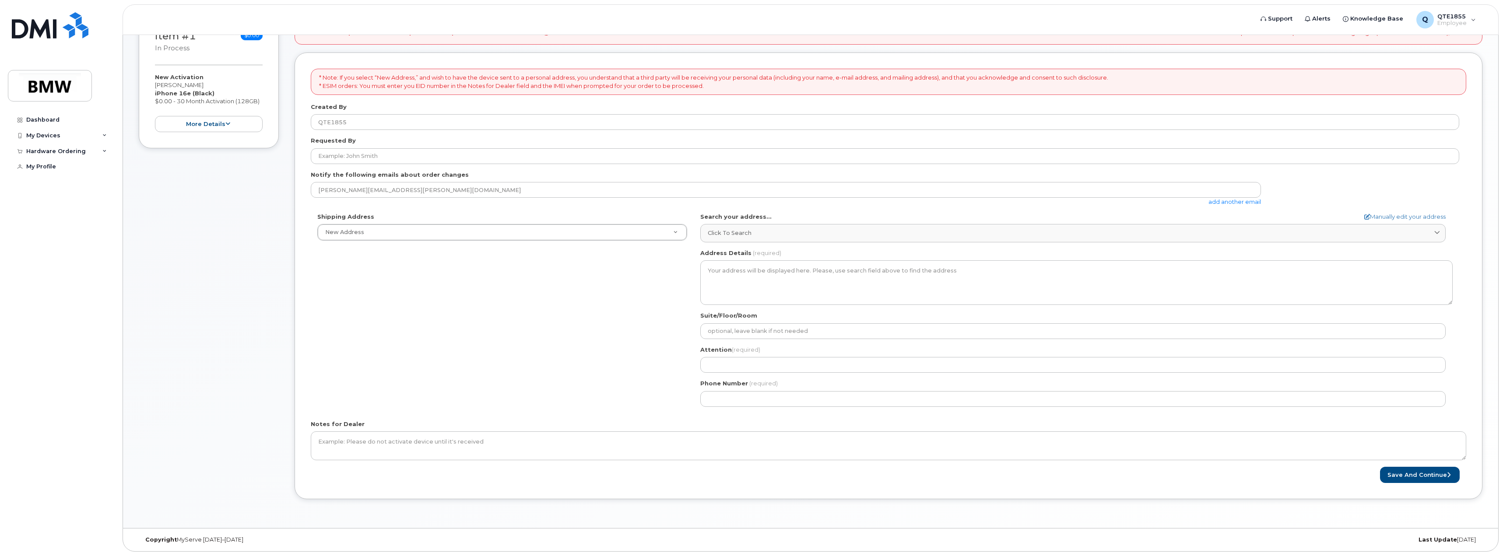
click at [1236, 204] on link "add another email" at bounding box center [1234, 201] width 53 height 7
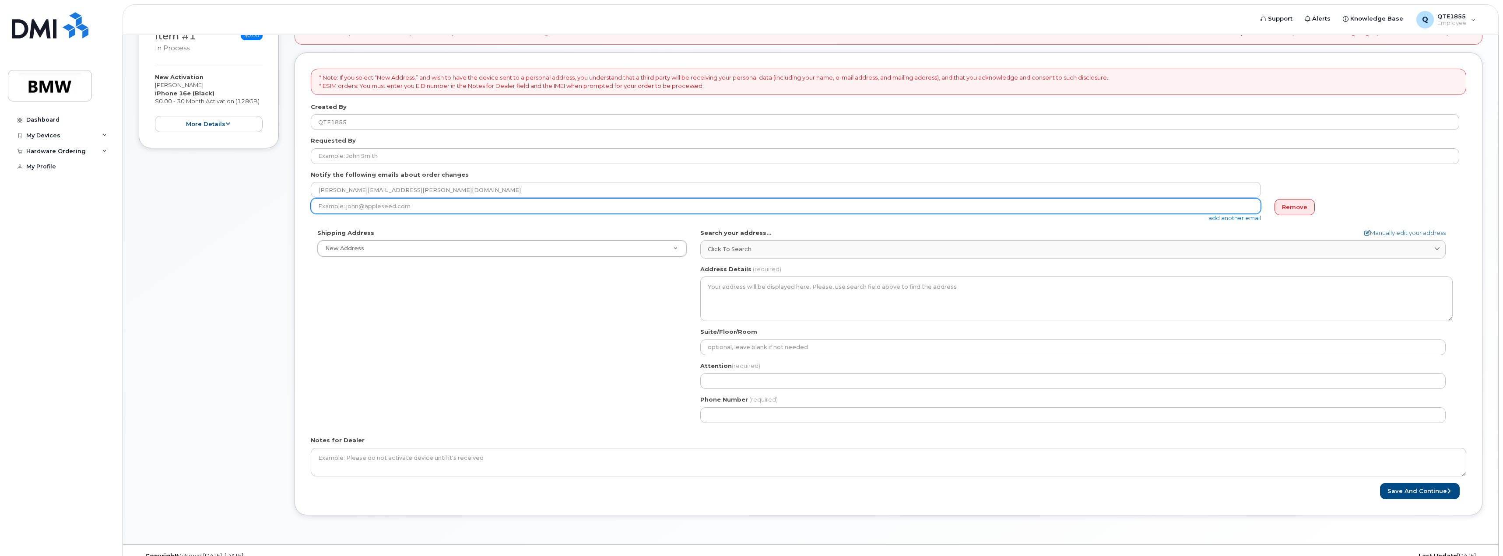
click at [505, 202] on input "email" at bounding box center [786, 206] width 950 height 16
paste input "S"
drag, startPoint x: 548, startPoint y: 204, endPoint x: 163, endPoint y: 199, distance: 385.2
click at [163, 199] on div "Item #1 in process $0.00 New Activation Brandon Underwood iPhone 16e (Black) $0…" at bounding box center [811, 270] width 1344 height 516
paste input ".A.Barthel@partner.bmwgroup.com"
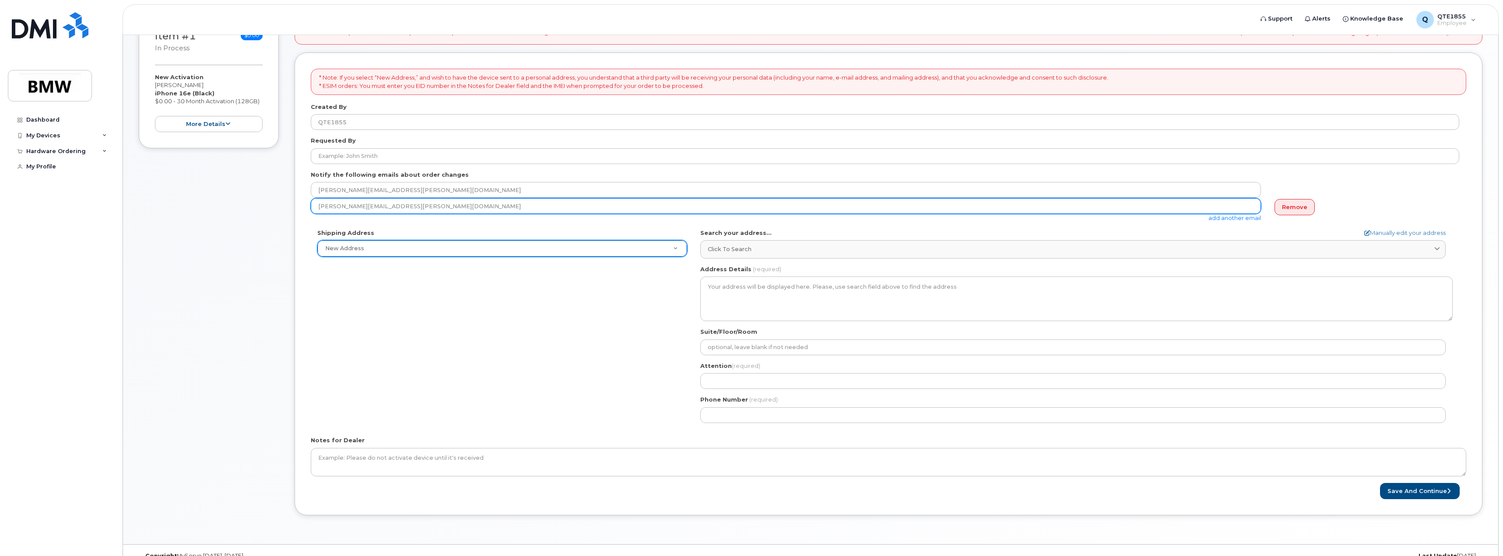
type input "Sabrina.A.Barthel@partner.bmwgroup.com"
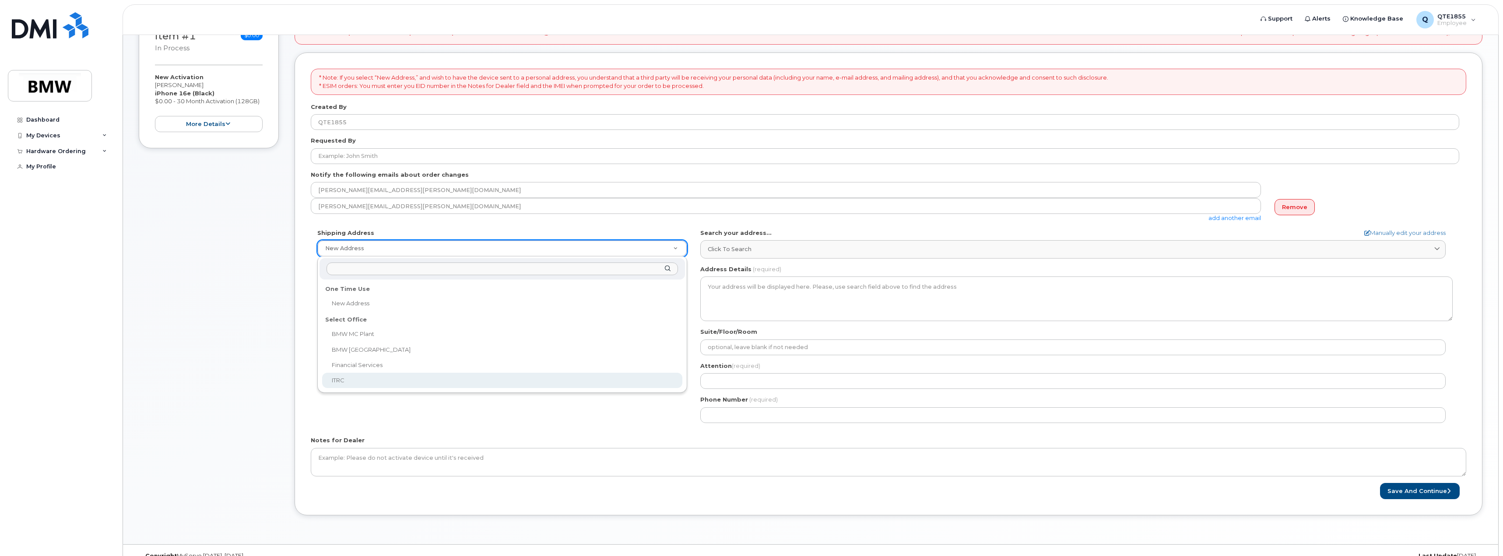
select select
type textarea "2 Research Dr GREENVILLE SC 29607-5257 UNITED STATES Greenville South Carolina …"
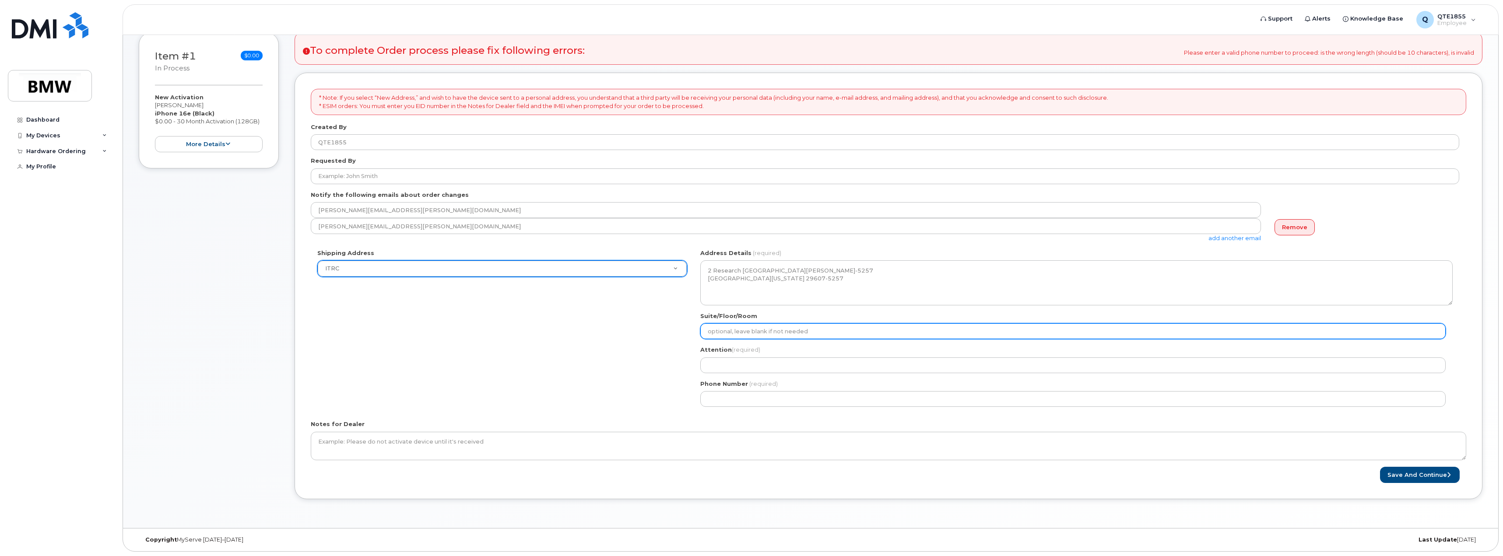
click at [774, 334] on input "Suite/Floor/Room" at bounding box center [1072, 331] width 745 height 16
select select
type input "L"
select select
type input "Le"
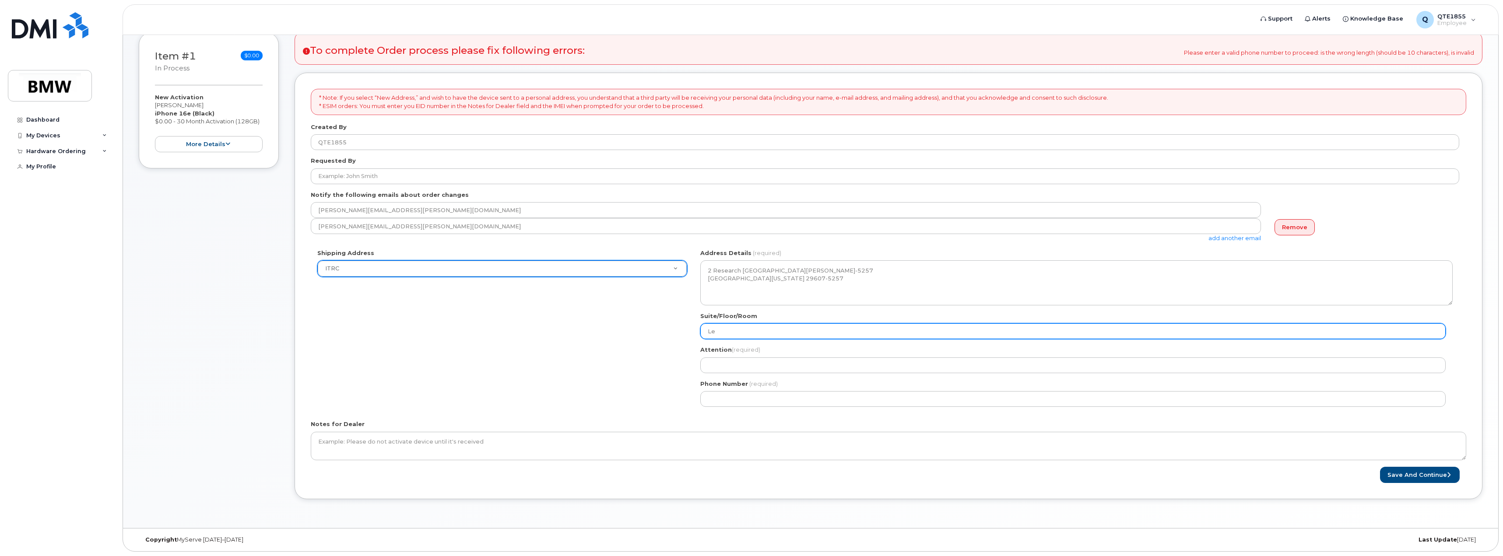
select select
type input "Lev"
select select
type input "Leve"
select select
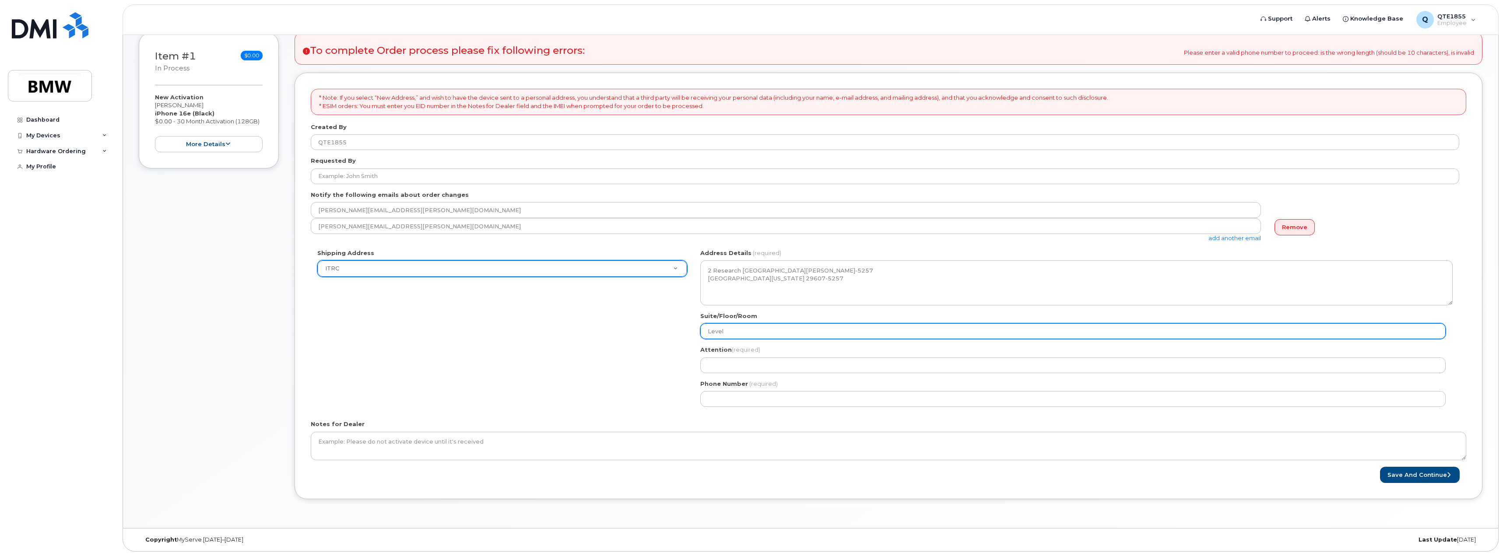
type input "Level"
select select
type input "Level E"
click at [767, 374] on div "SC Greenville Search your address... Manually edit your address Click to search…" at bounding box center [1077, 331] width 766 height 165
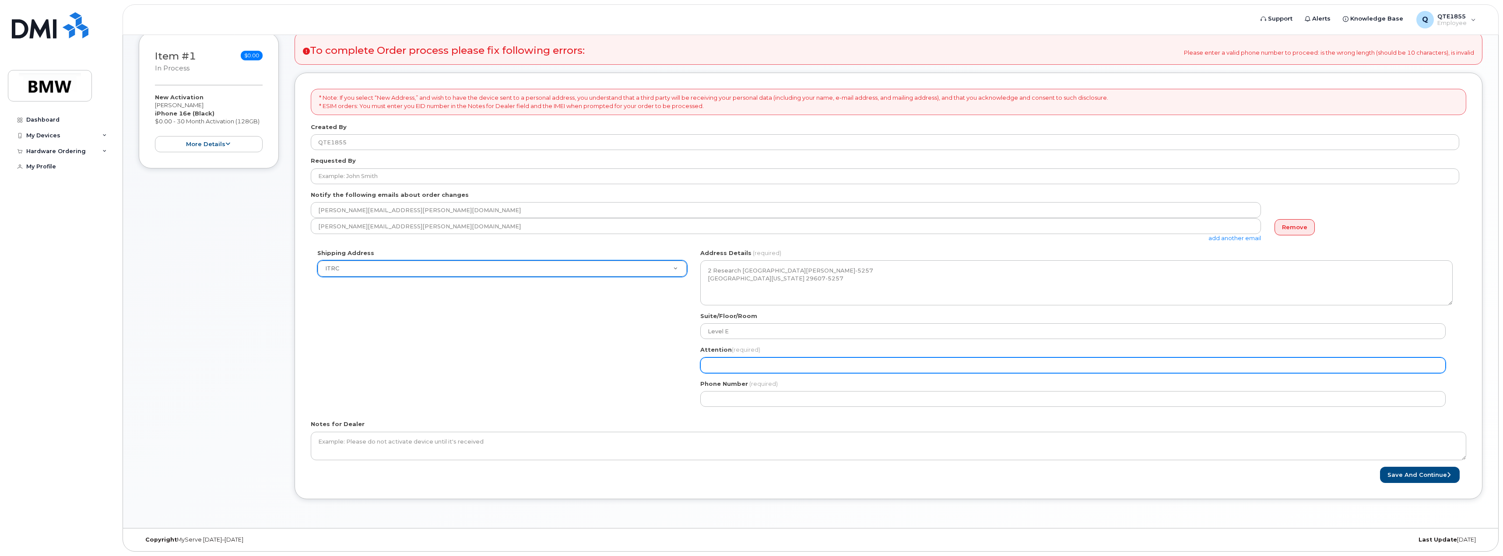
click at [770, 369] on input "Attention (required)" at bounding box center [1072, 366] width 745 height 16
select select
type input "S"
select select
type input "Sa"
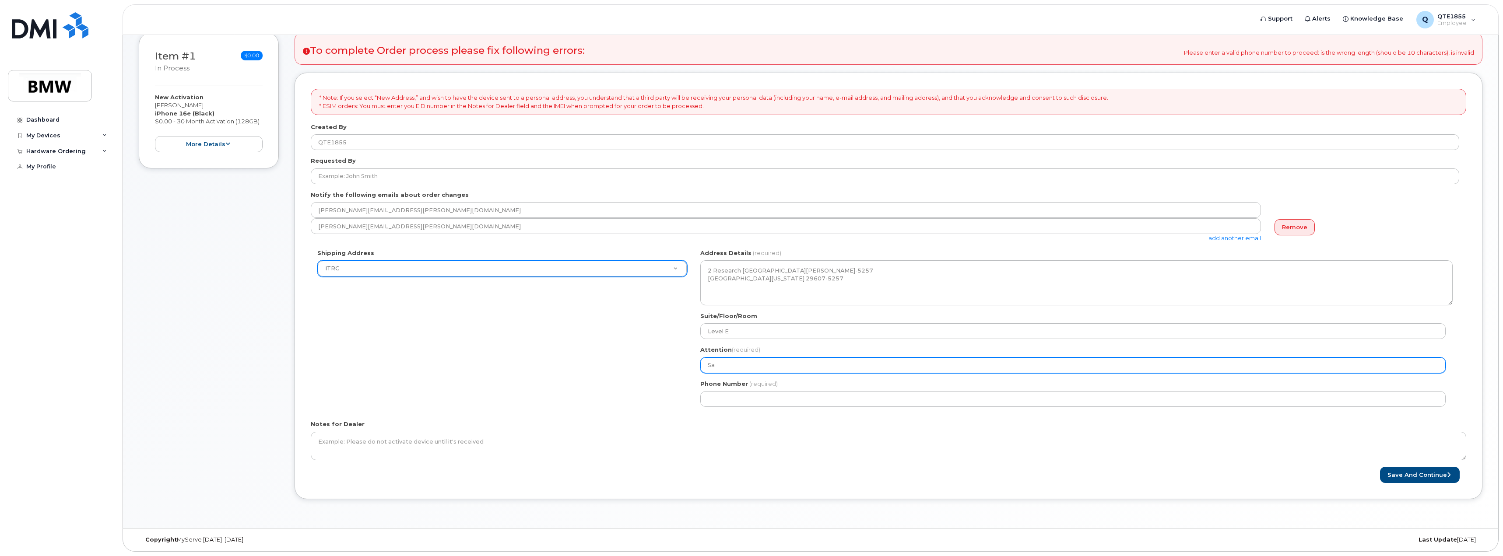
select select
type input "Sab"
select select
type input "Sabr"
select select
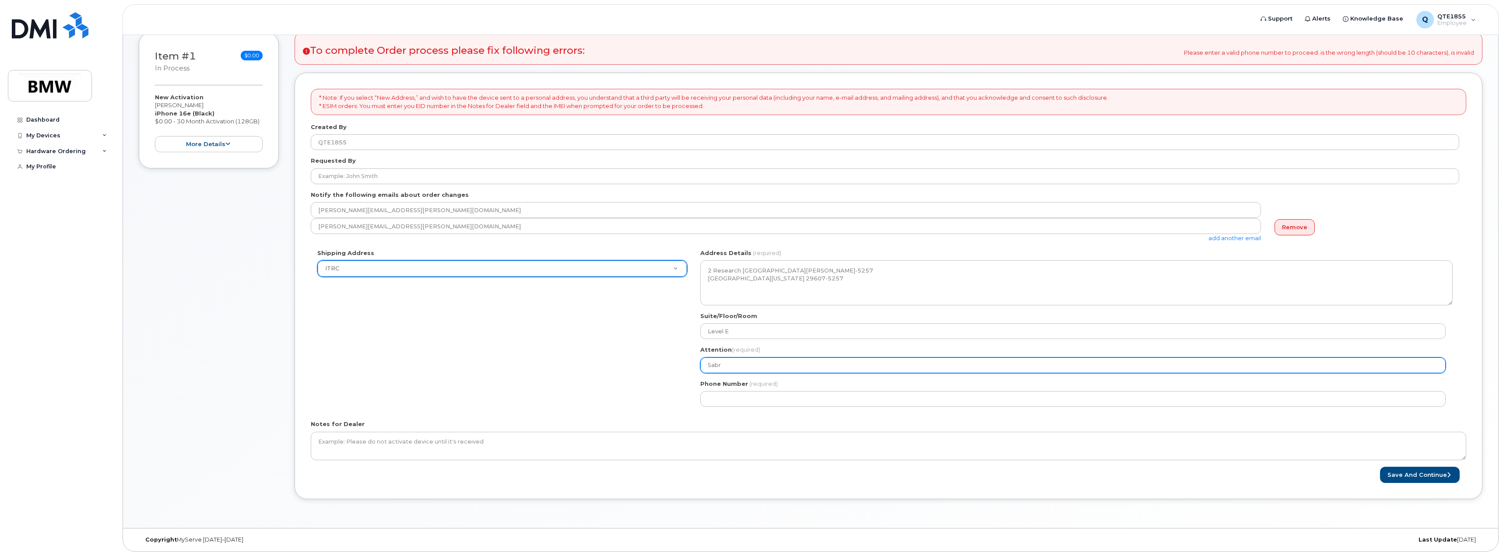
type input "Sabri"
select select
type input "Sabrin"
select select
type input "Sabrina"
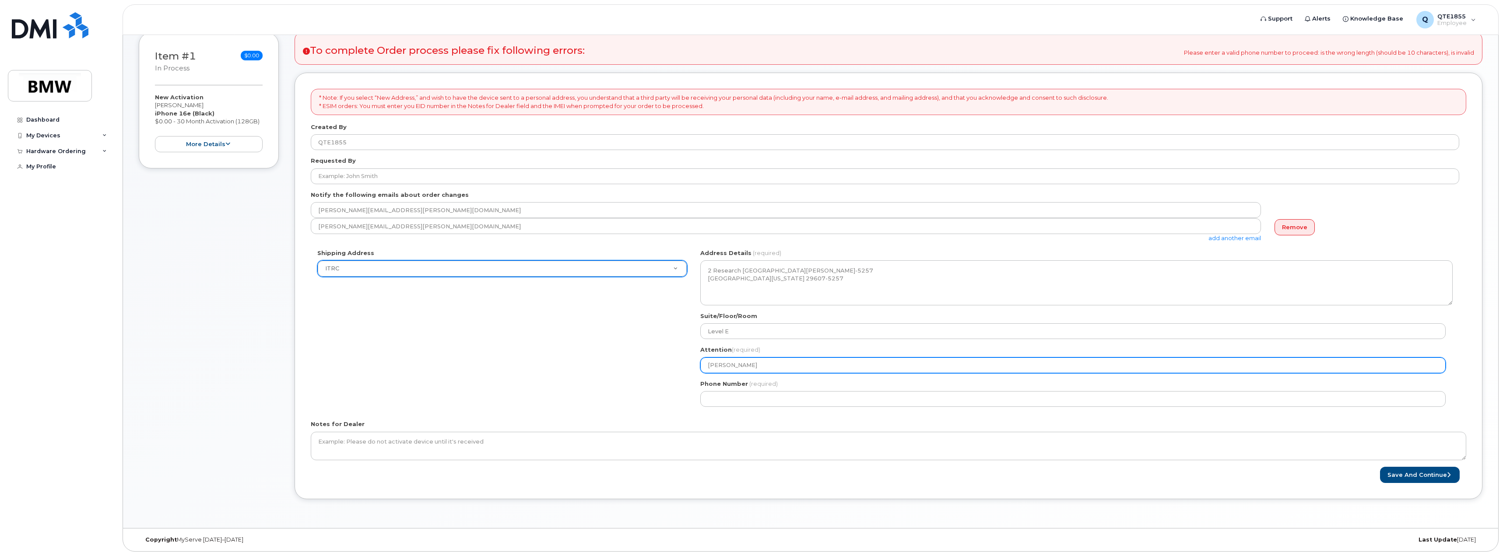
select select
type input "Sabrina B"
select select
type input "Sabrina Ba"
select select
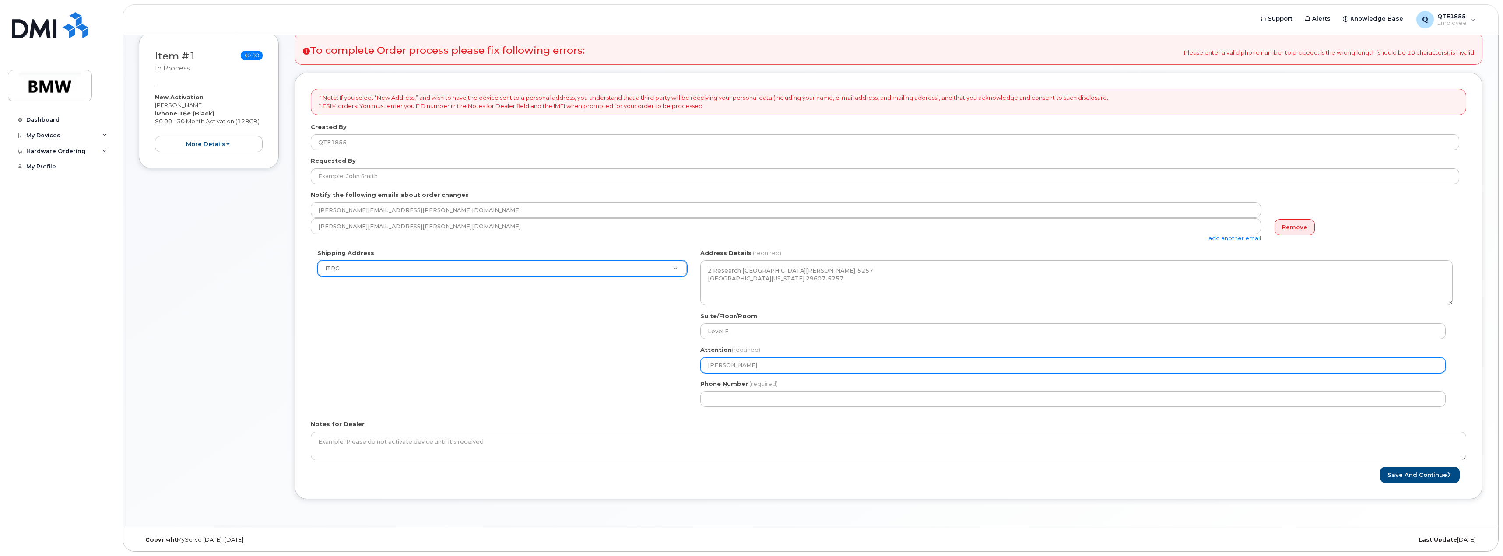
type input "Sabrina Bar"
select select
type input "Sabrina Barth"
select select
type input "Sabrina Barthe"
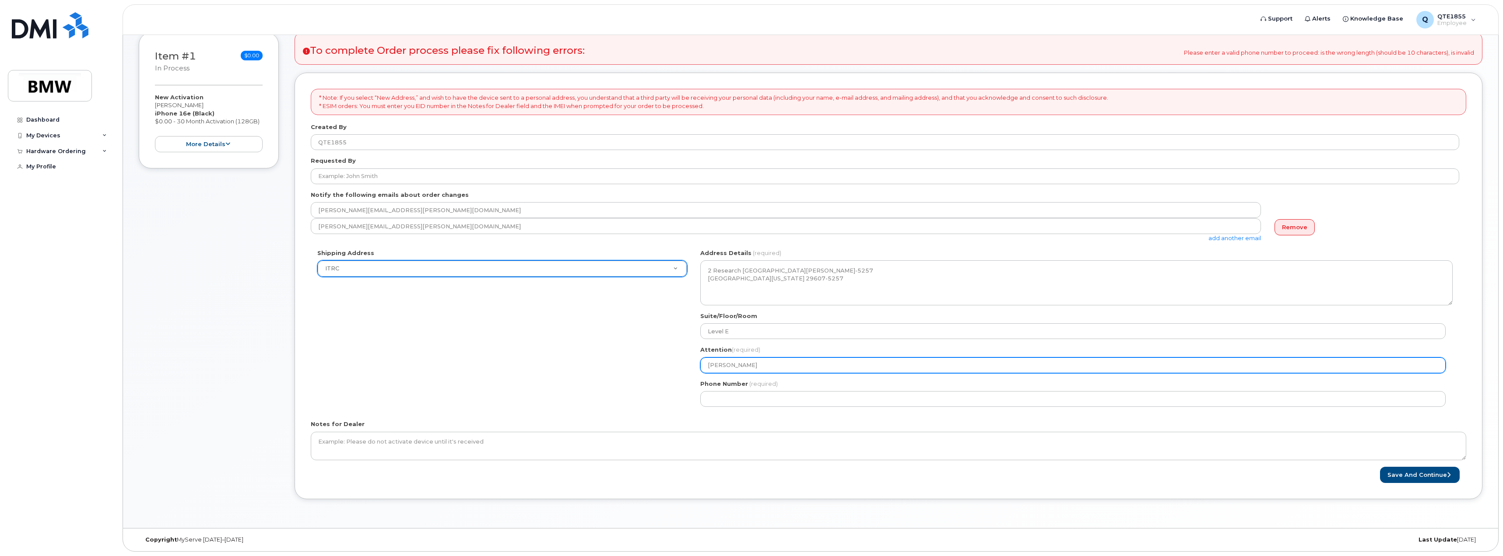
select select
type input "[PERSON_NAME]"
select select
type input "Sabrina Barthel &"
select select
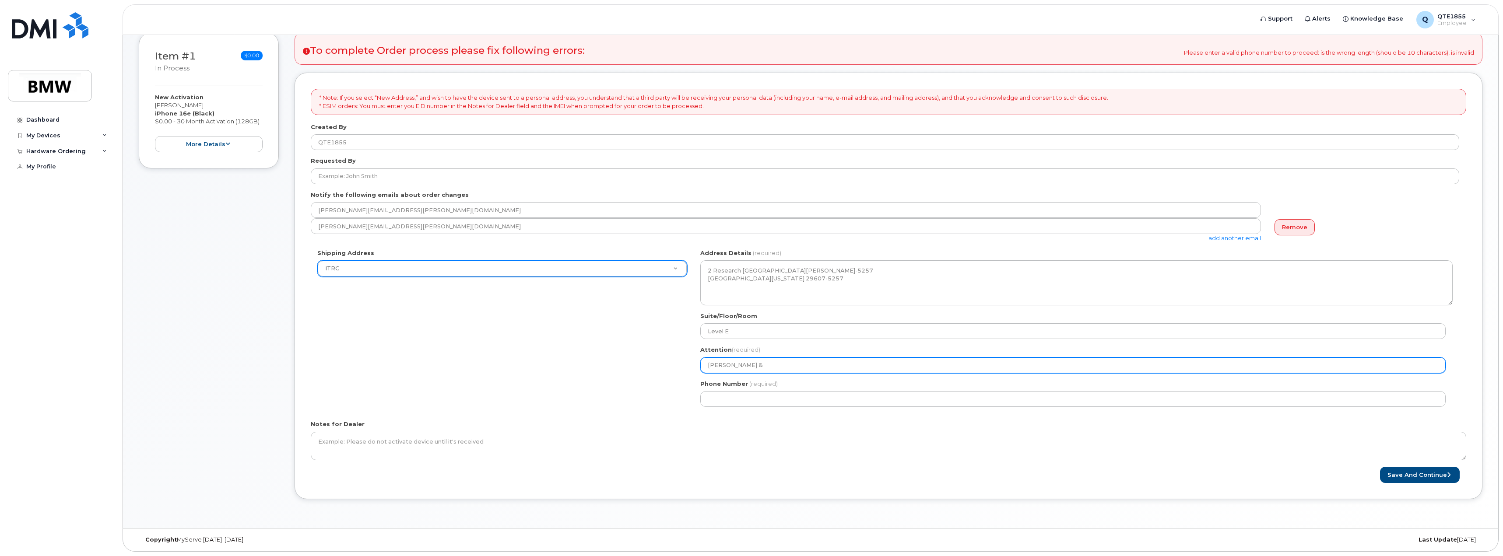
type input "Sabrina Barthel & B"
select select
type input "Sabrina Barthel & Bra"
select select
type input "Sabrina Barthel & Bran"
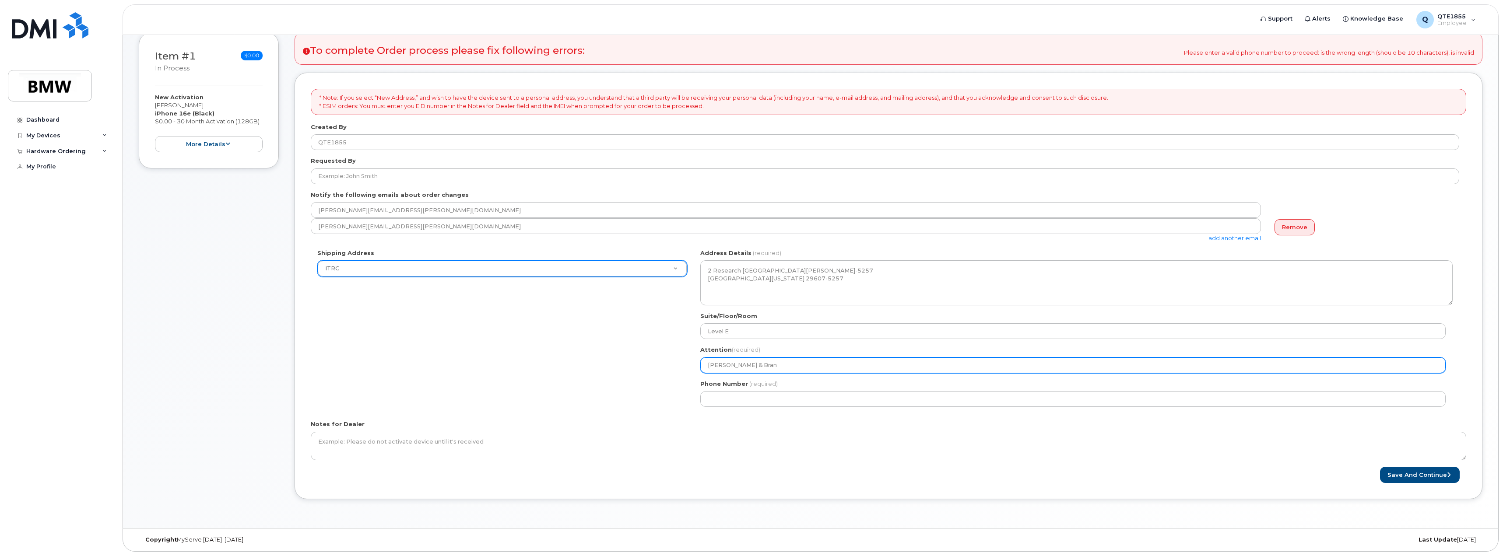
select select
type input "Sabrina Barthel & Brand"
select select
type input "Sabrina Barthel & Brando"
select select
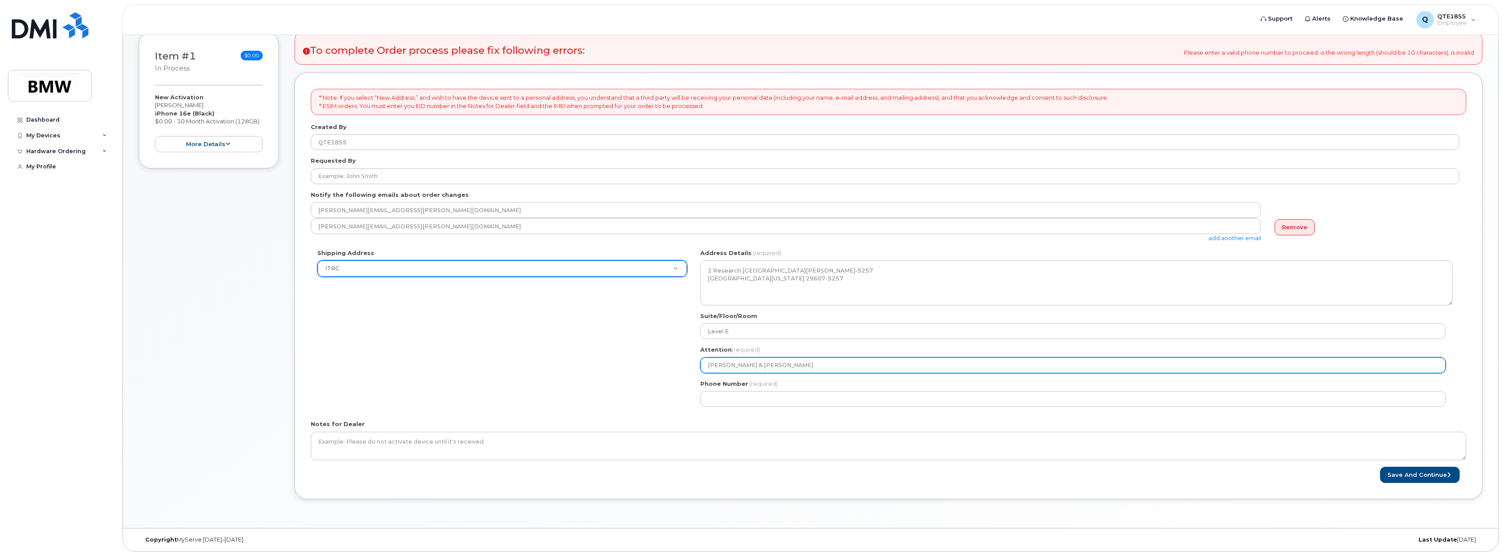
type input "Sabrina Barthel & Brandon"
select select
type input "Sabrina Barthel & Brandon U"
select select
type input "Sabrina Barthel & Brandon Un"
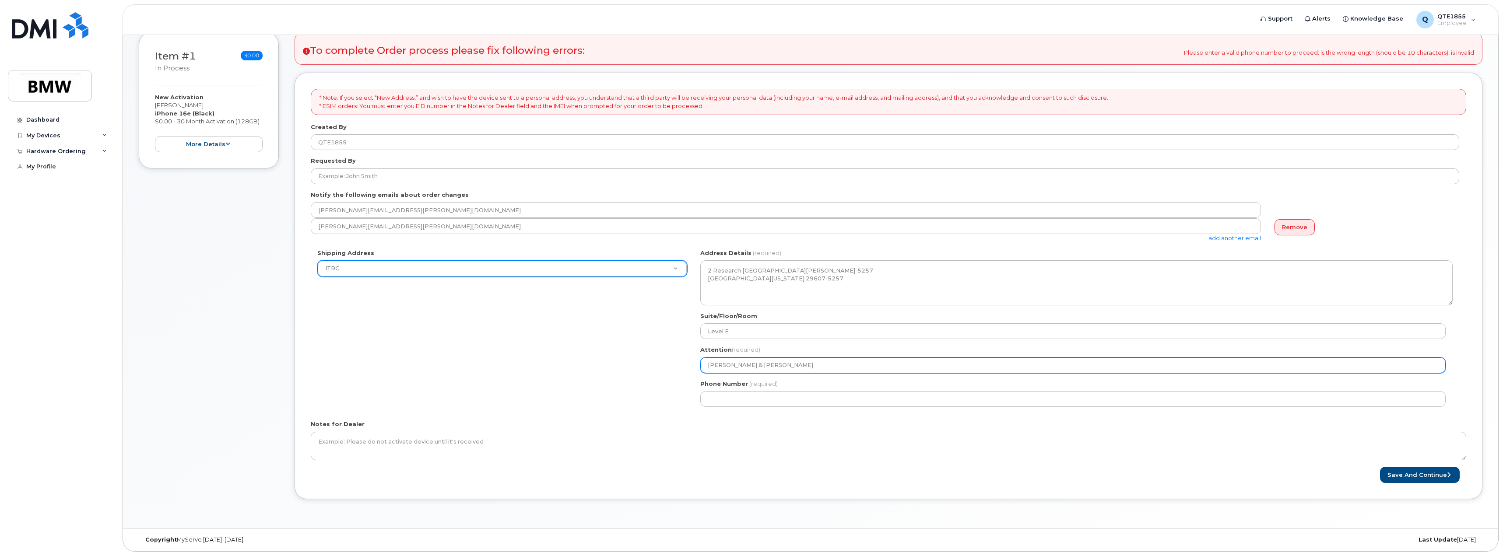
select select
type input "Sabrina Barthel & Brandon Und"
select select
type input "Sabrina Barthel & Brandon Unde"
select select
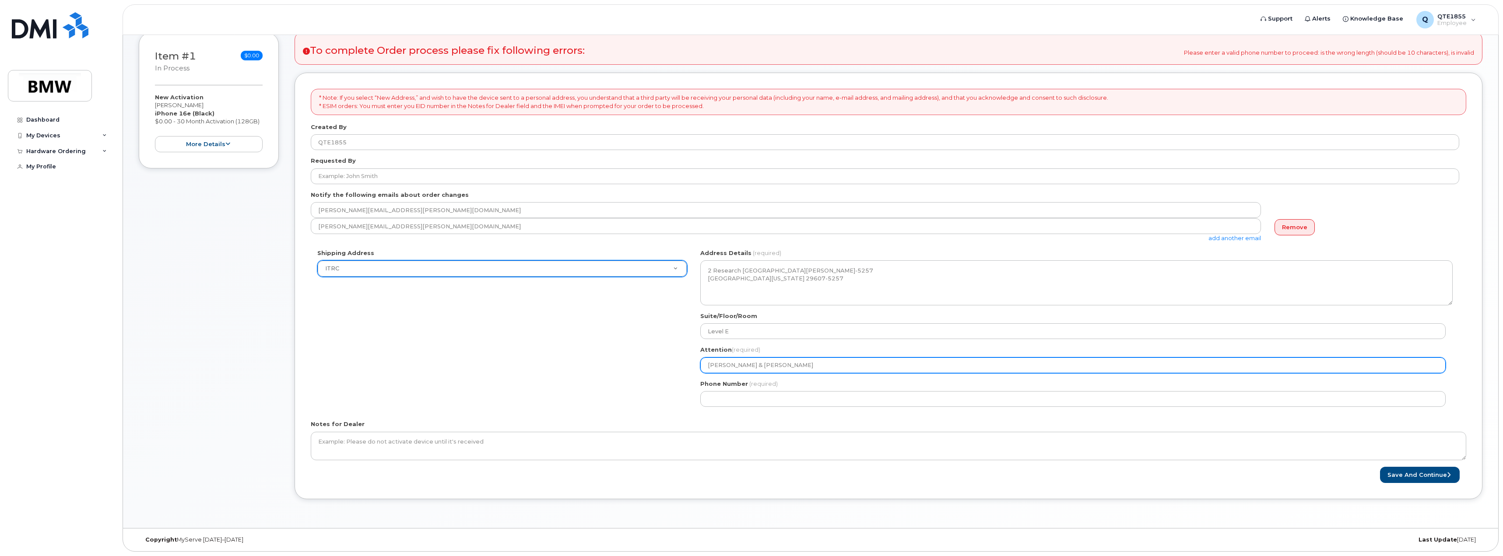
type input "Sabrina Barthel & Brandon Under"
select select
type input "Sabrina Barthel & Brandon Underw"
select select
type input "Sabrina Barthel & Brandon Underwo"
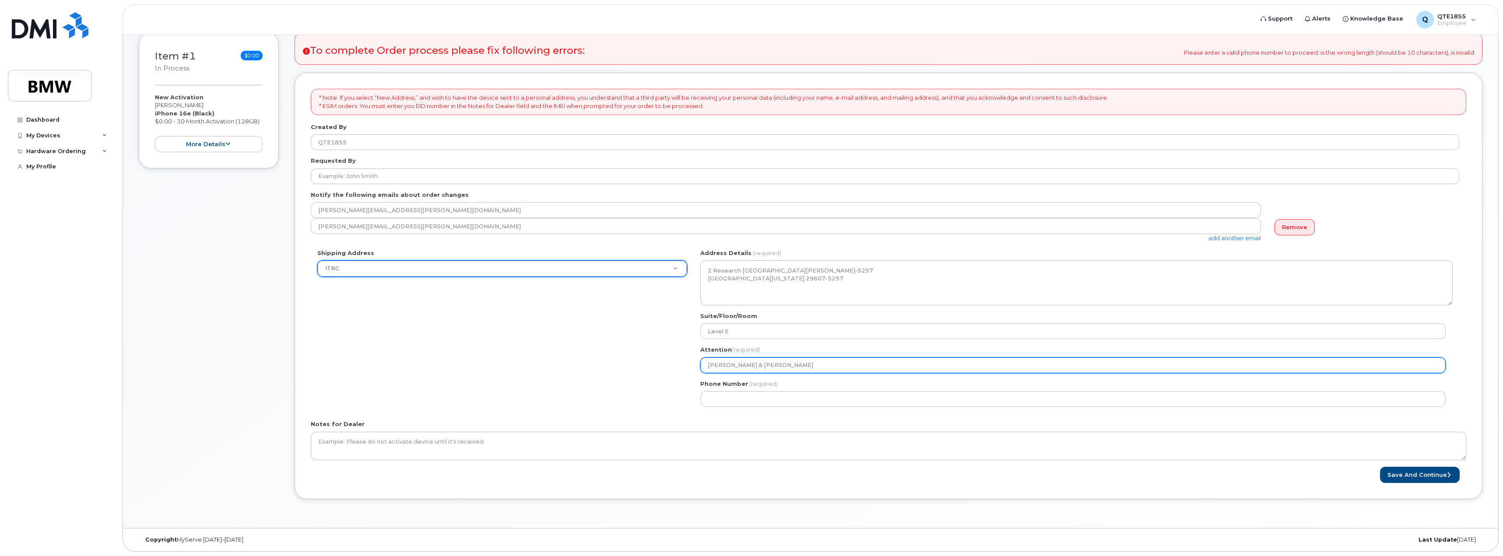
select select
type input "Sabrina Barthel & Brandon Underwoo"
select select
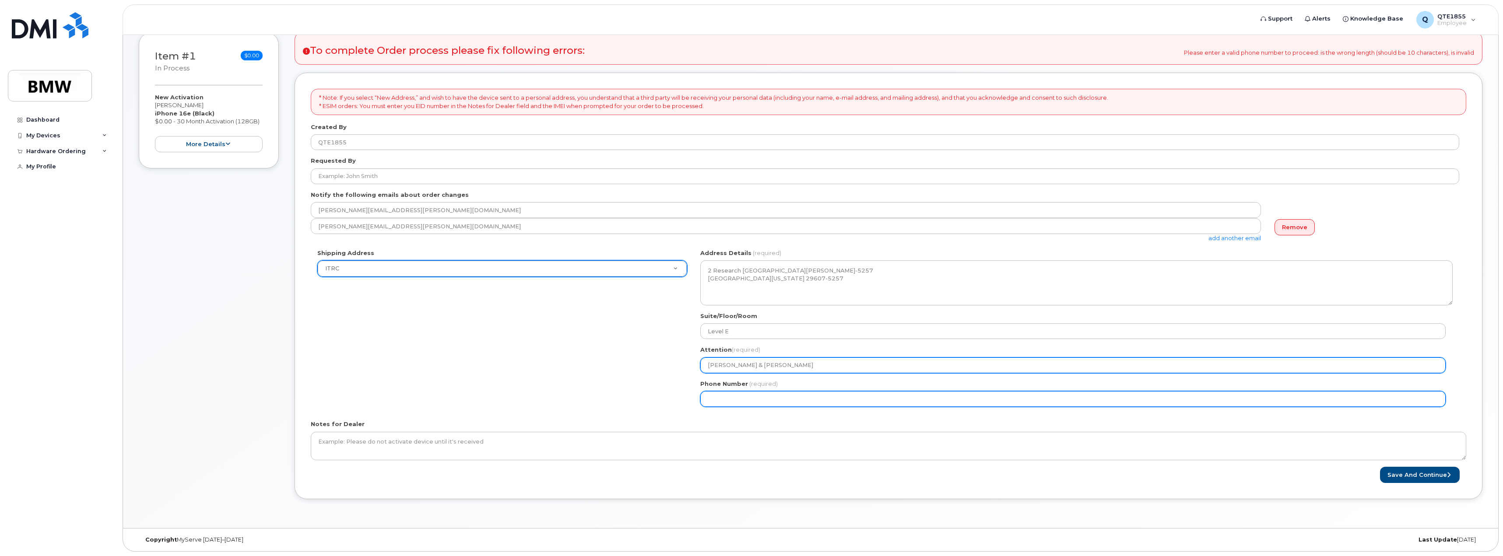
type input "Sabrina Barthel & Brandon Underwood"
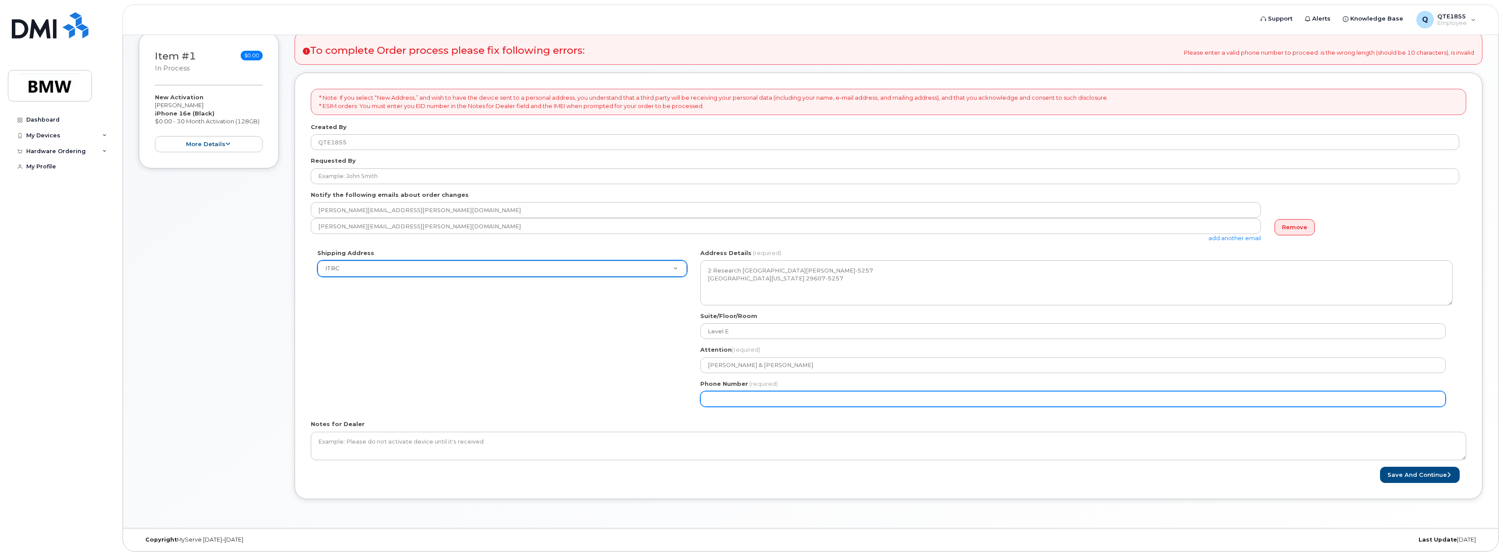
click at [728, 403] on input "Phone Number" at bounding box center [1072, 399] width 745 height 16
select select
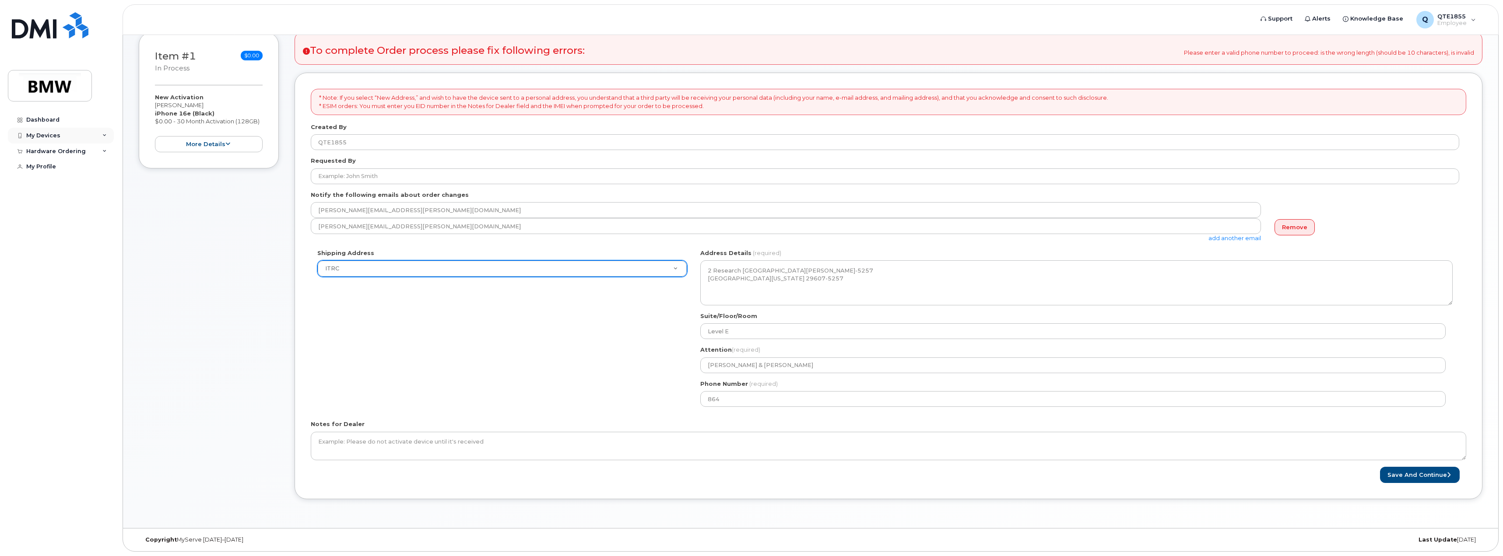
click at [100, 134] on div "My Devices" at bounding box center [61, 136] width 106 height 16
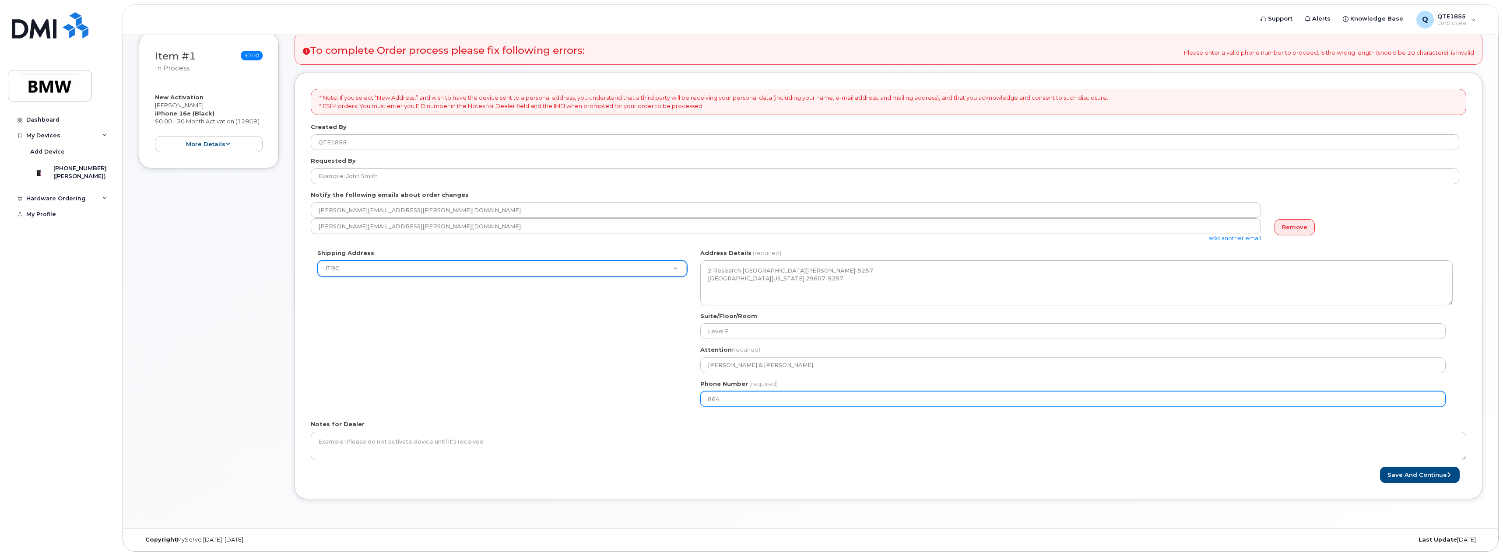
click at [742, 401] on input "864" at bounding box center [1072, 399] width 745 height 16
type input "864991766"
select select
type input "8649917666"
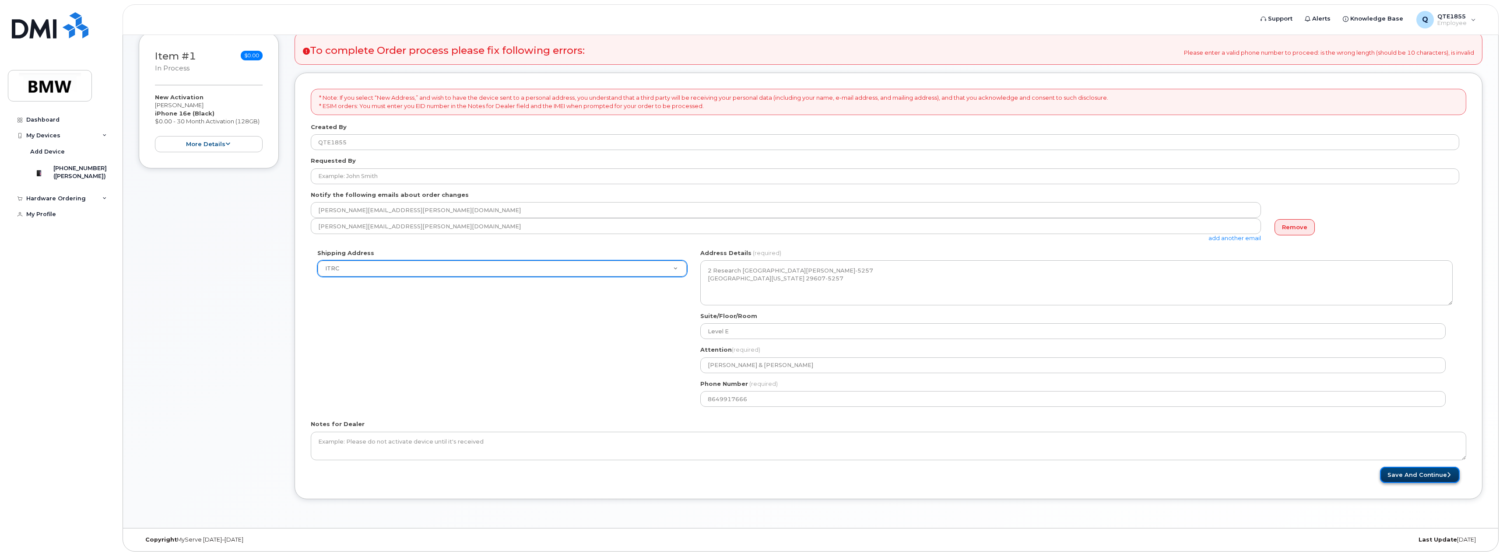
click at [1424, 478] on button "Save and Continue" at bounding box center [1420, 475] width 80 height 16
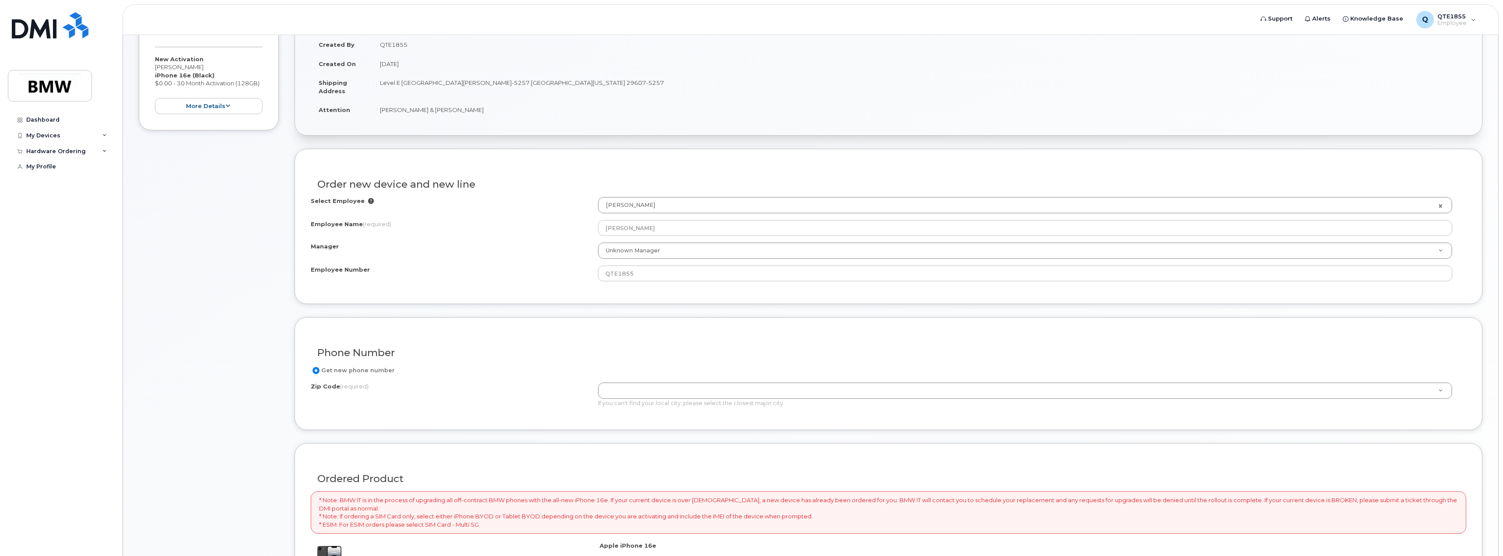
scroll to position [219, 0]
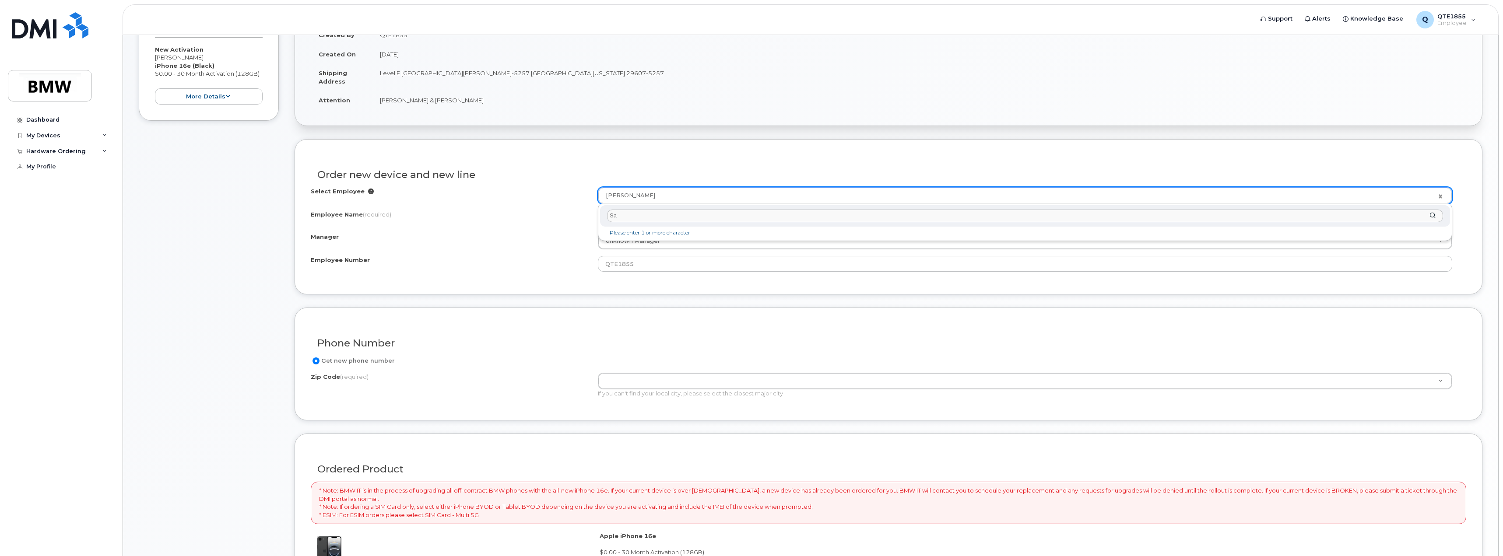
type input "S"
type input "Q"
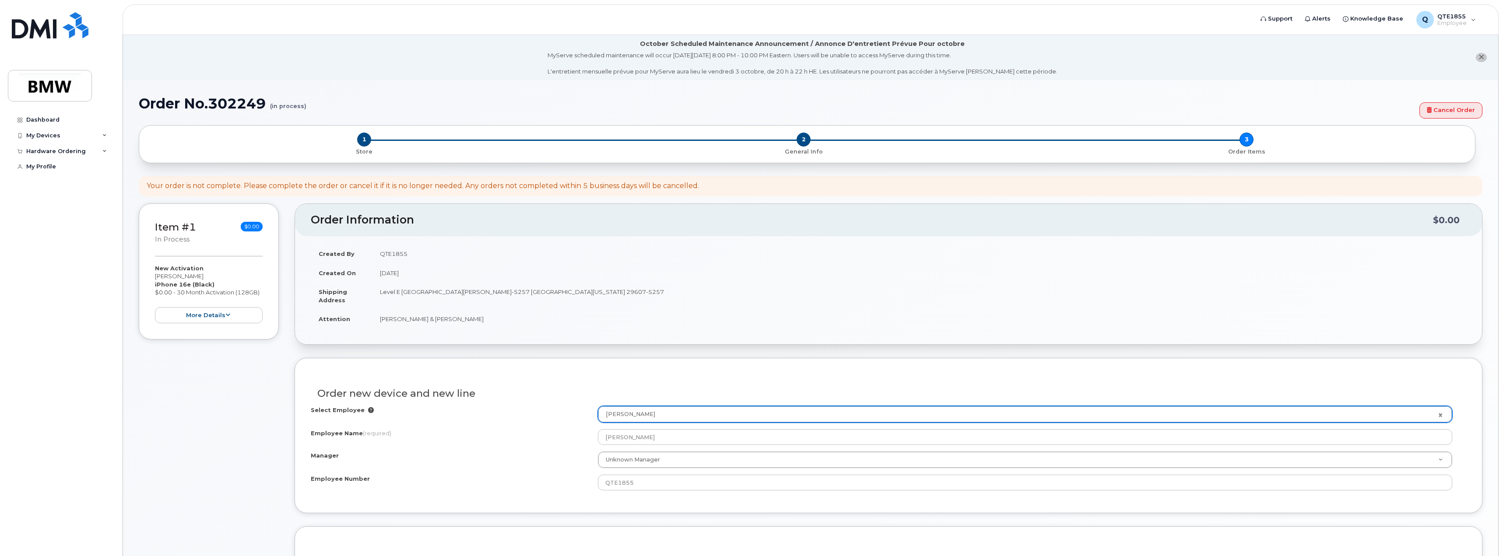
scroll to position [175, 0]
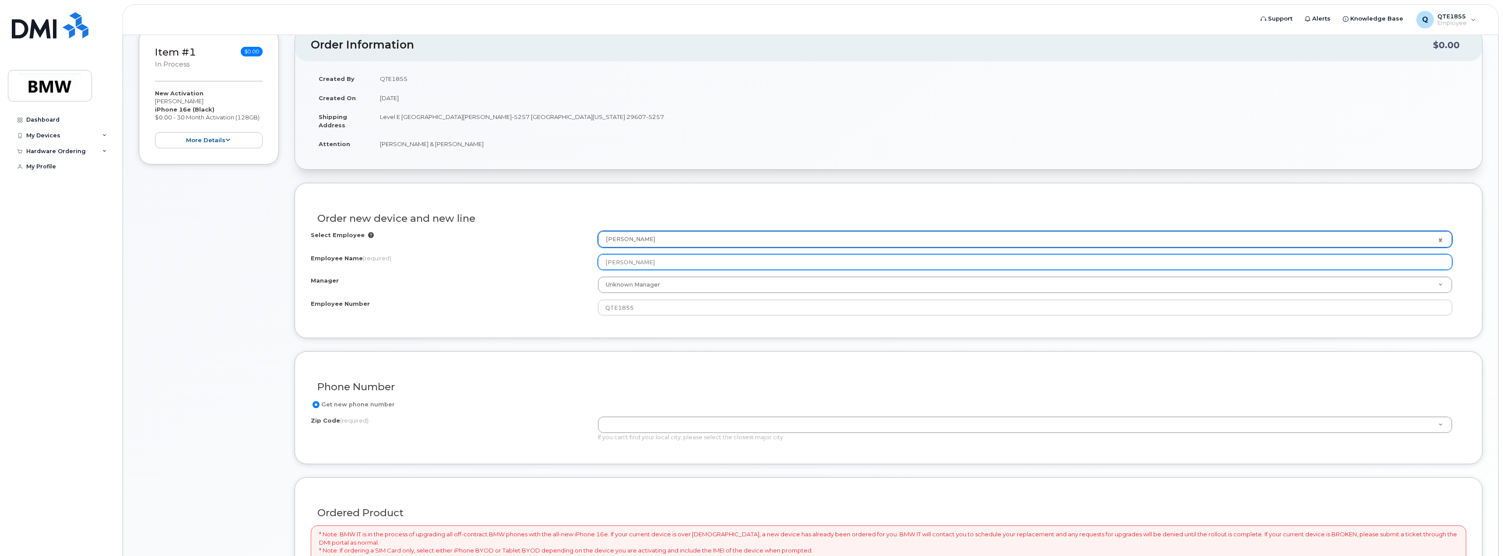
click at [686, 262] on input "[PERSON_NAME]" at bounding box center [1025, 262] width 854 height 16
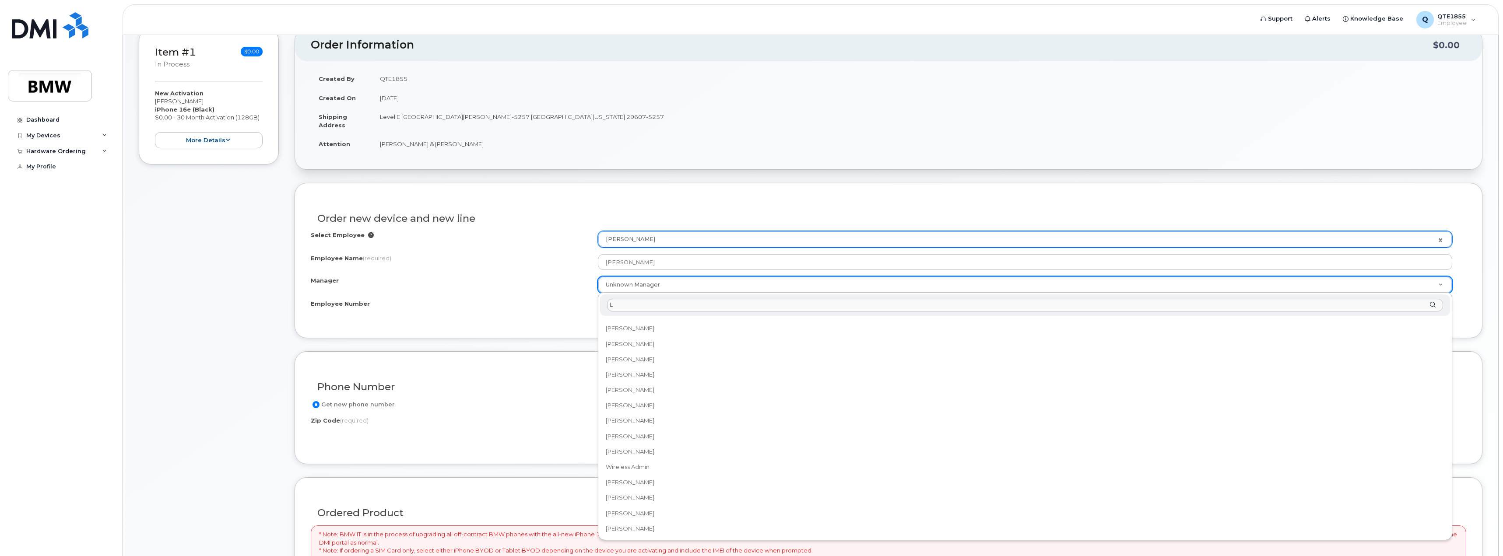
scroll to position [0, 0]
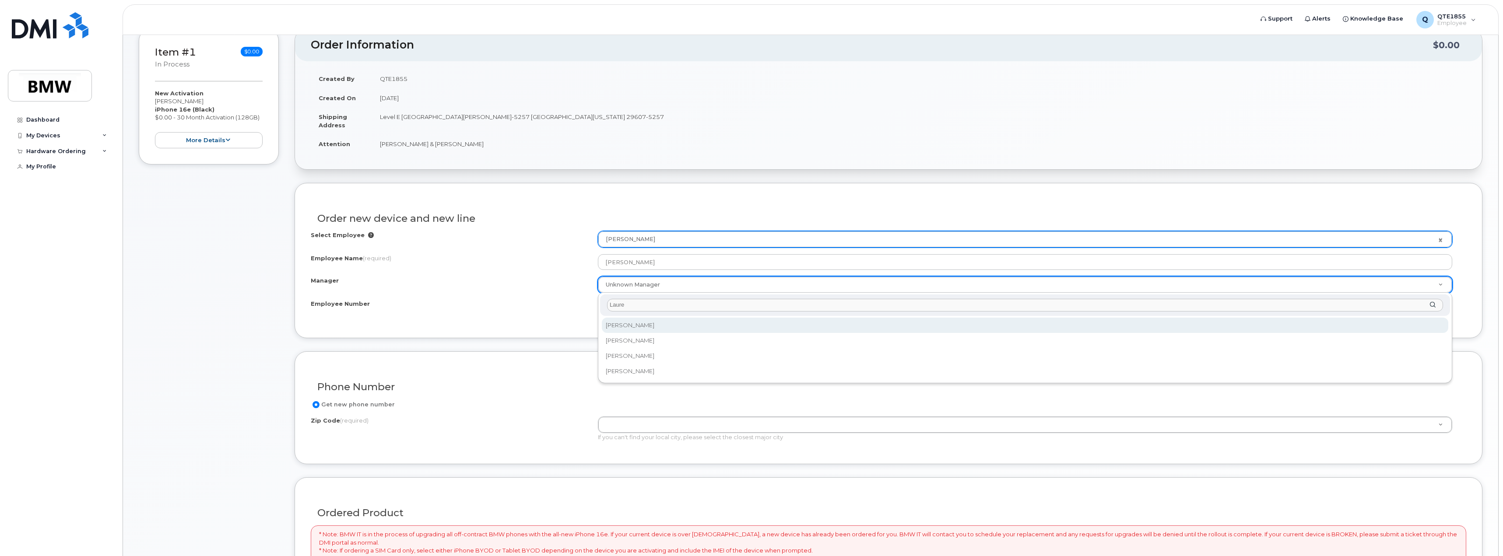
type input "Lauren"
select select "1895401"
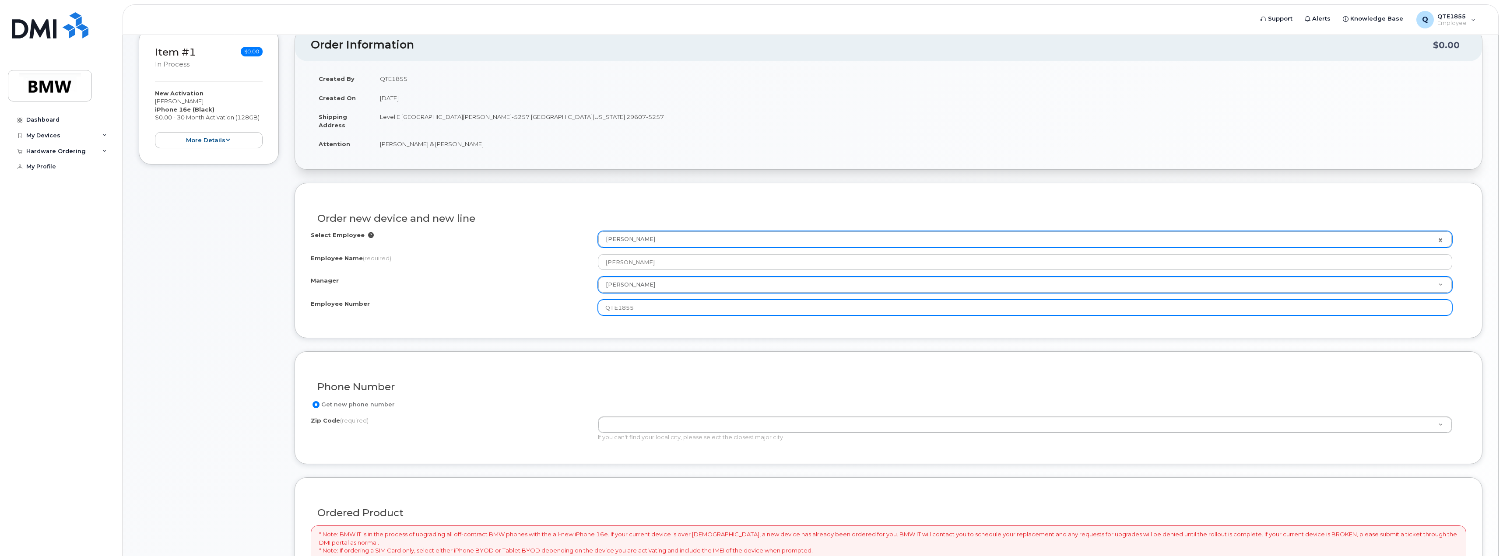
drag, startPoint x: 659, startPoint y: 313, endPoint x: 495, endPoint y: 313, distance: 164.1
click at [495, 313] on div "Employee Number QTE1855" at bounding box center [889, 308] width 1156 height 16
paste input "XZ6IWH"
type input "QXZ6IWH"
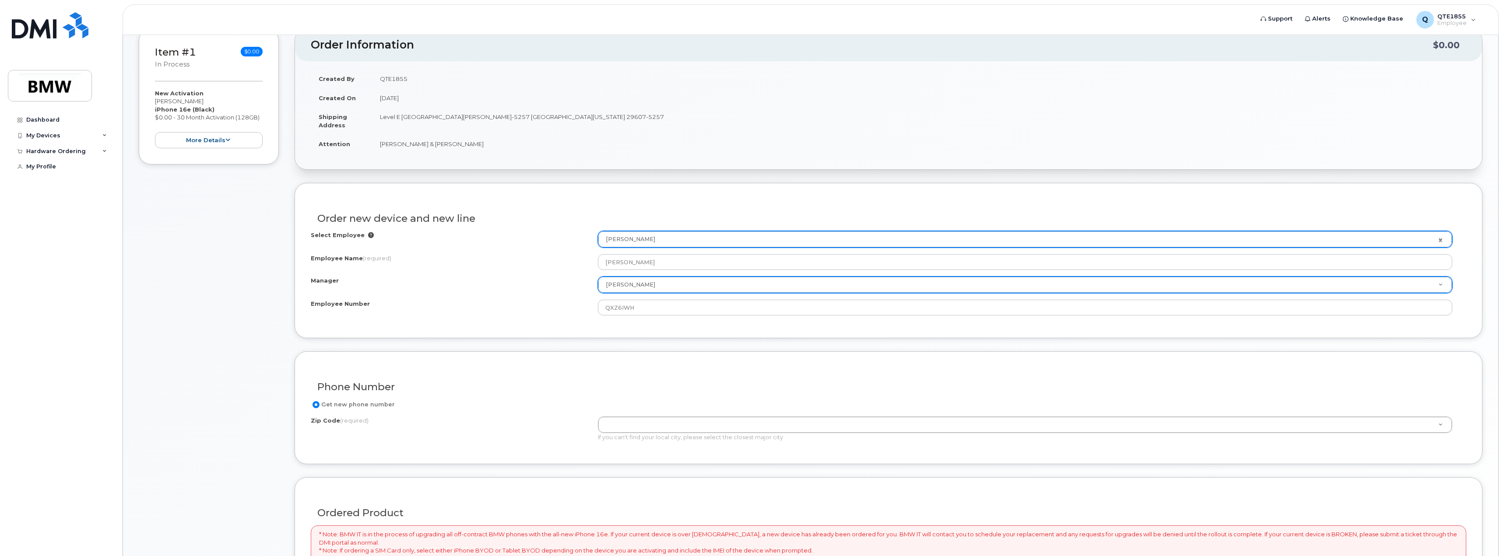
click at [661, 253] on div "Select Employee Brandon Underwood 1904313 Employee Name (required) Brandon Unde…" at bounding box center [889, 273] width 1156 height 84
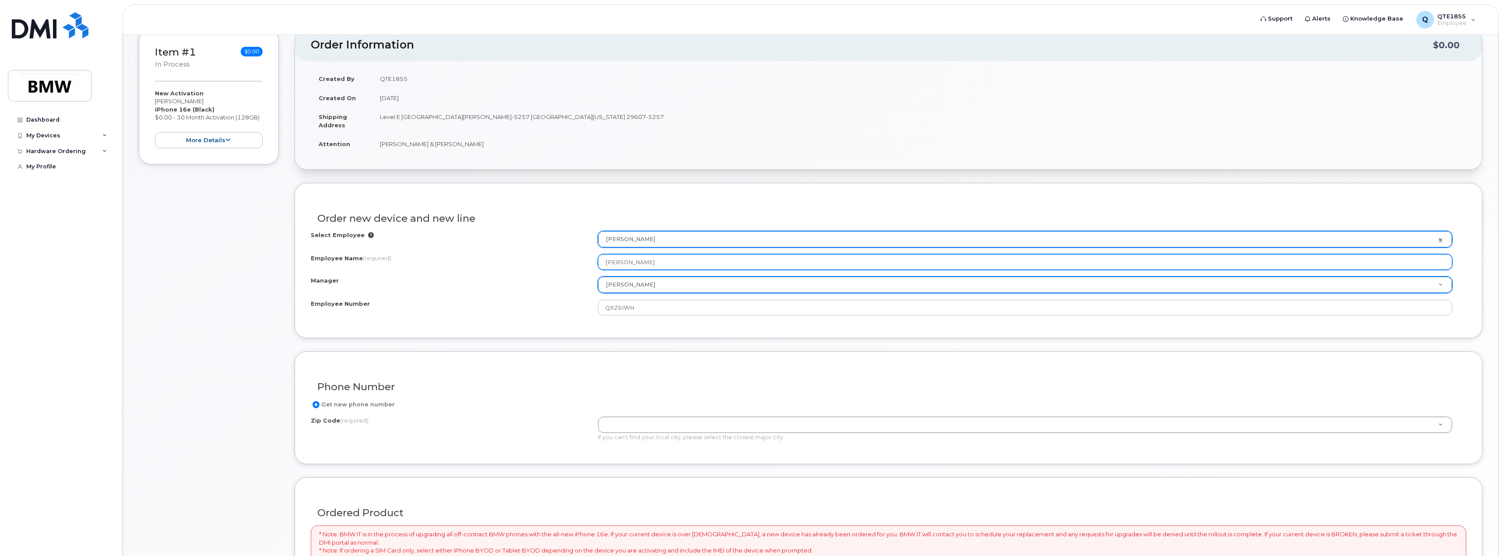
click at [661, 264] on input "Brandon Underwood" at bounding box center [1025, 262] width 854 height 16
drag, startPoint x: 678, startPoint y: 267, endPoint x: 591, endPoint y: 267, distance: 87.1
click at [591, 267] on div "Employee Name (required) Brandon Underwood" at bounding box center [889, 262] width 1156 height 16
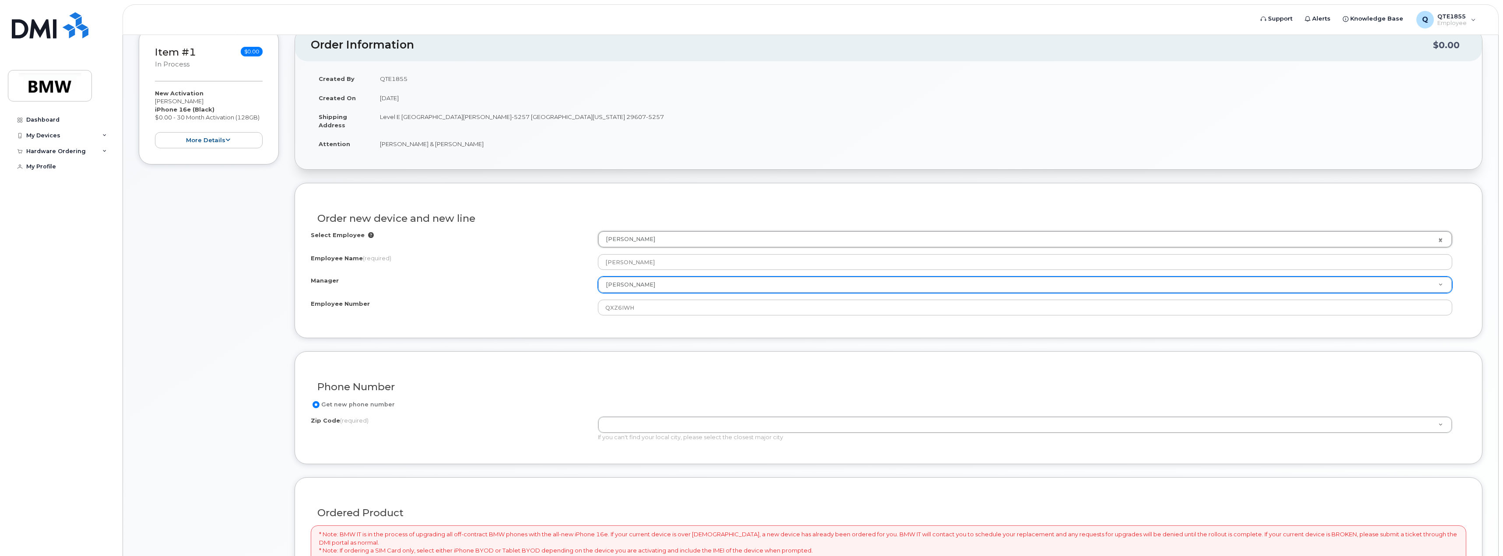
click at [368, 235] on icon at bounding box center [371, 235] width 6 height 6
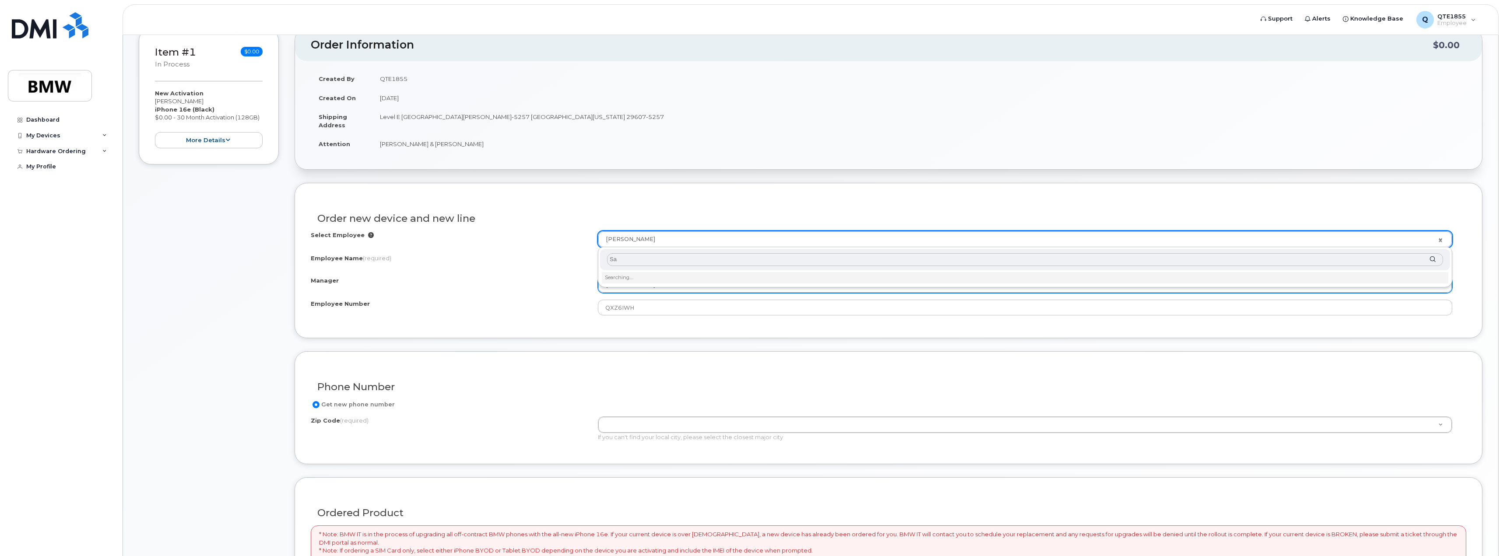
type input "S"
type input "B"
type input "S"
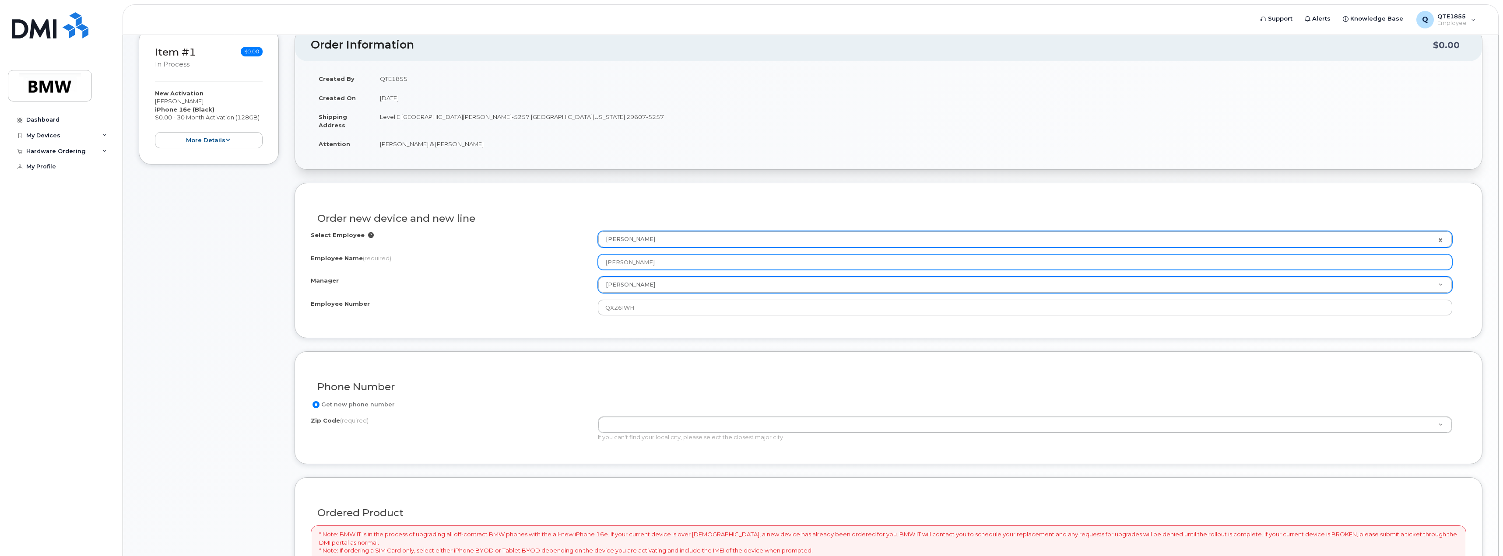
drag, startPoint x: 675, startPoint y: 264, endPoint x: 573, endPoint y: 262, distance: 102.0
click at [573, 262] on div "Employee Name (required) Brandon Underwood" at bounding box center [889, 262] width 1156 height 16
type input "[PERSON_NAME]"
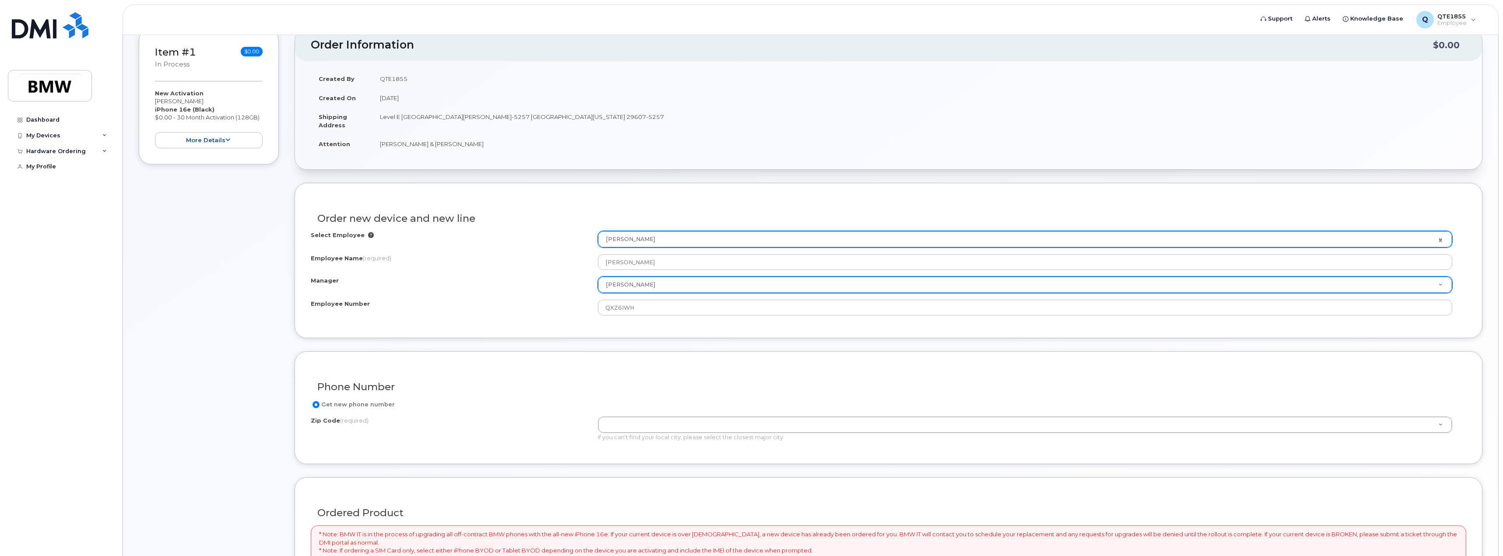
click at [556, 254] on div "Employee Name (required)" at bounding box center [454, 260] width 287 height 12
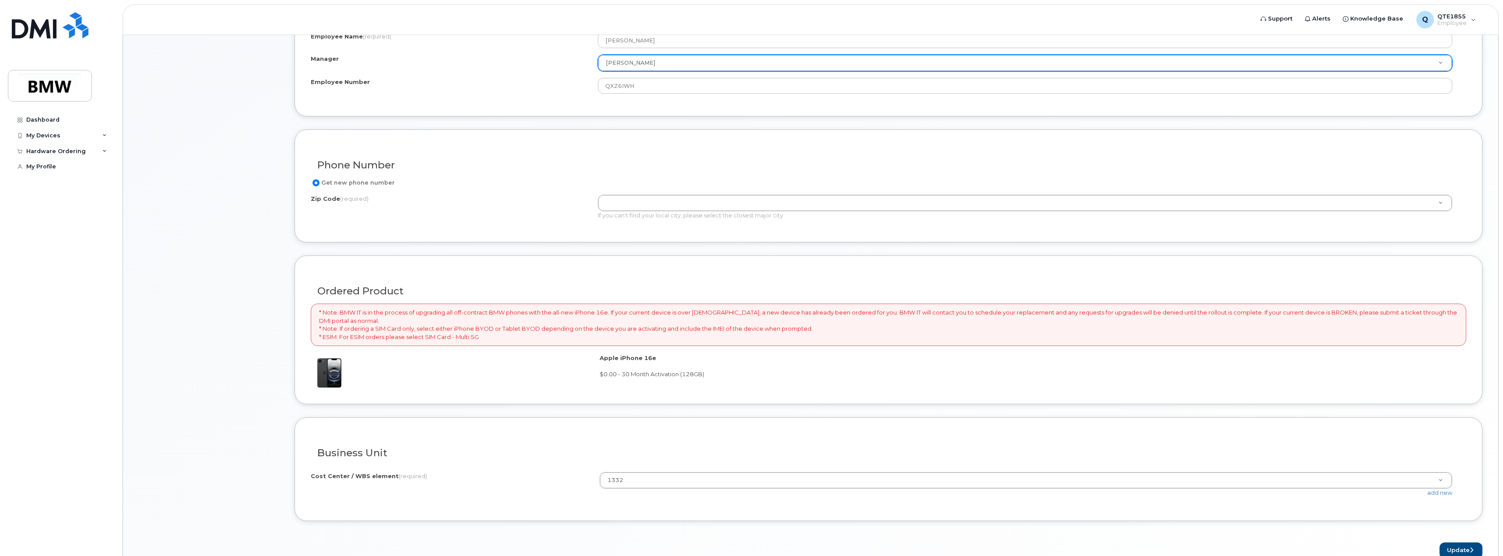
scroll to position [443, 0]
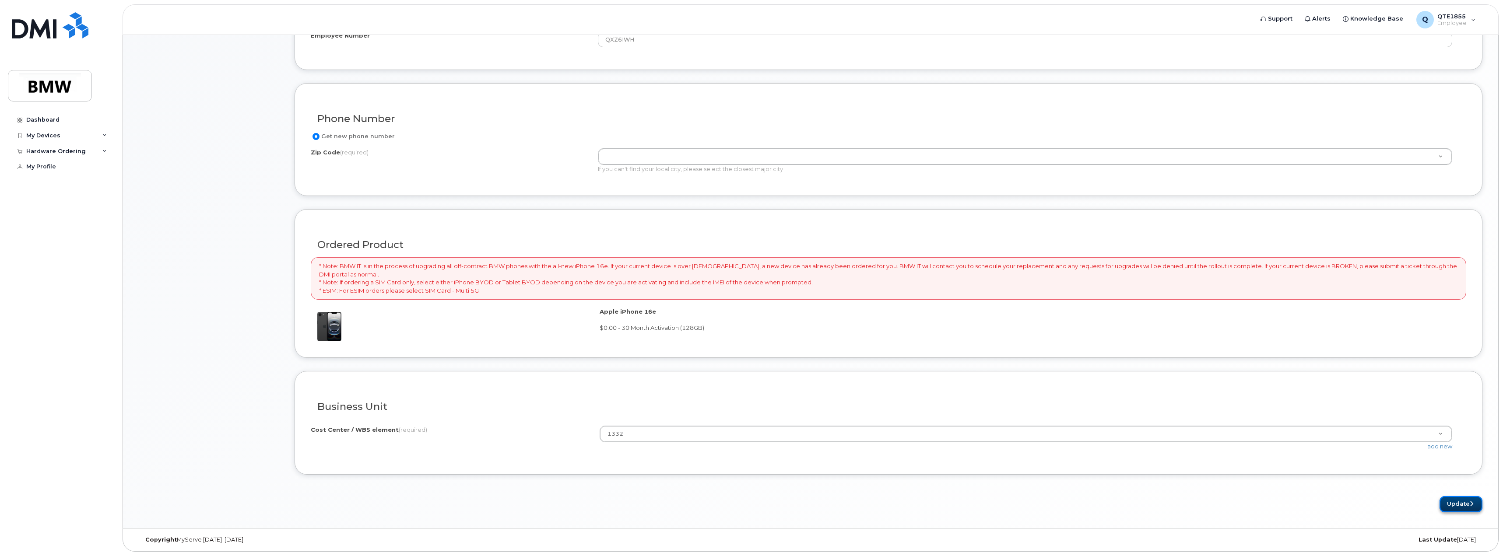
click at [1464, 501] on button "Update" at bounding box center [1461, 504] width 43 height 16
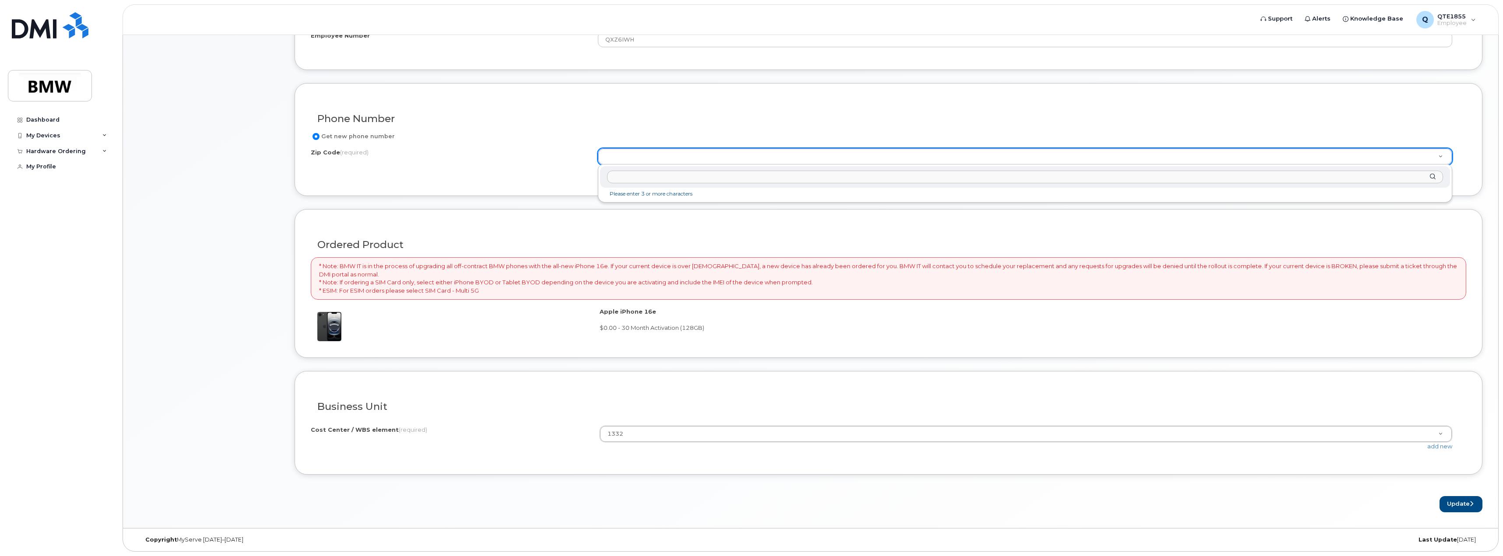
type input "j"
type input "29607"
type input "29607 (Greenville, SC)"
click at [1462, 500] on button "Update" at bounding box center [1461, 504] width 43 height 16
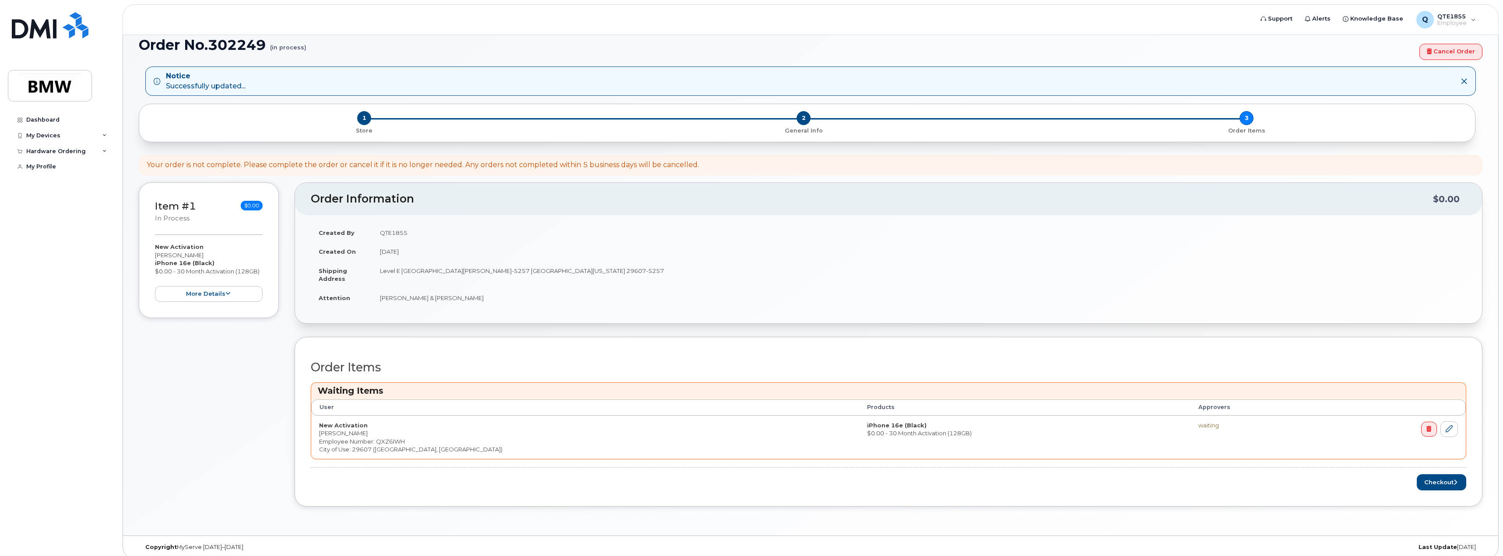
scroll to position [66, 0]
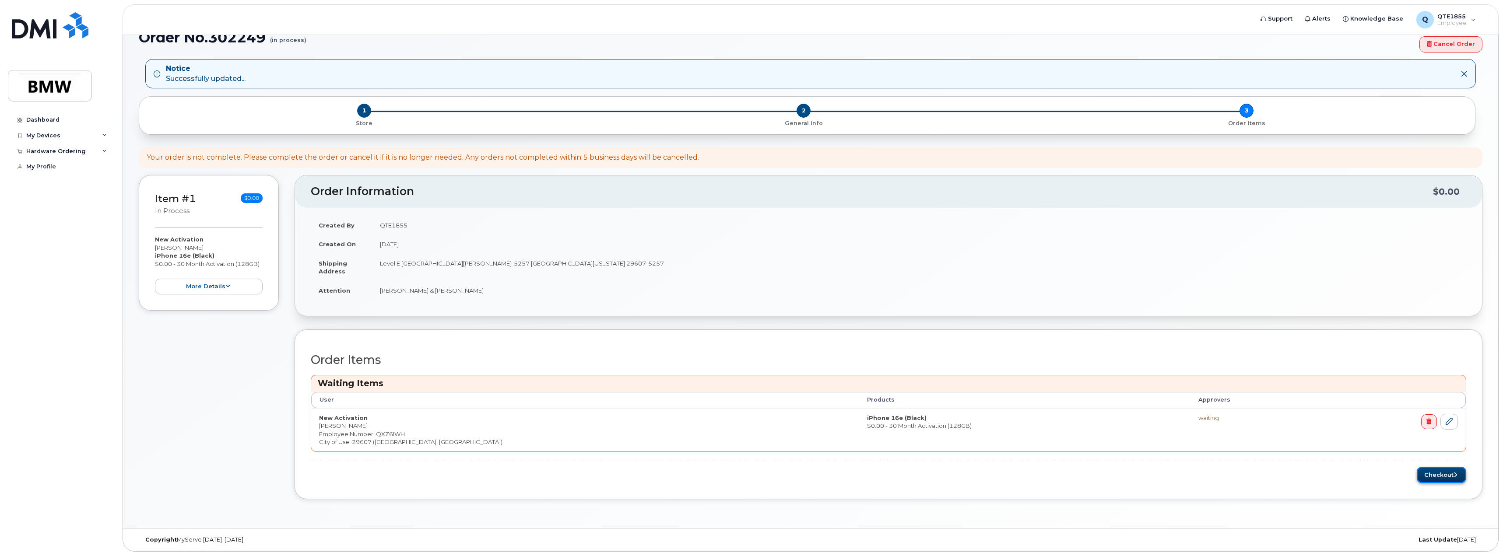
click at [1447, 473] on button "Checkout" at bounding box center [1441, 475] width 49 height 16
